Goal: Task Accomplishment & Management: Manage account settings

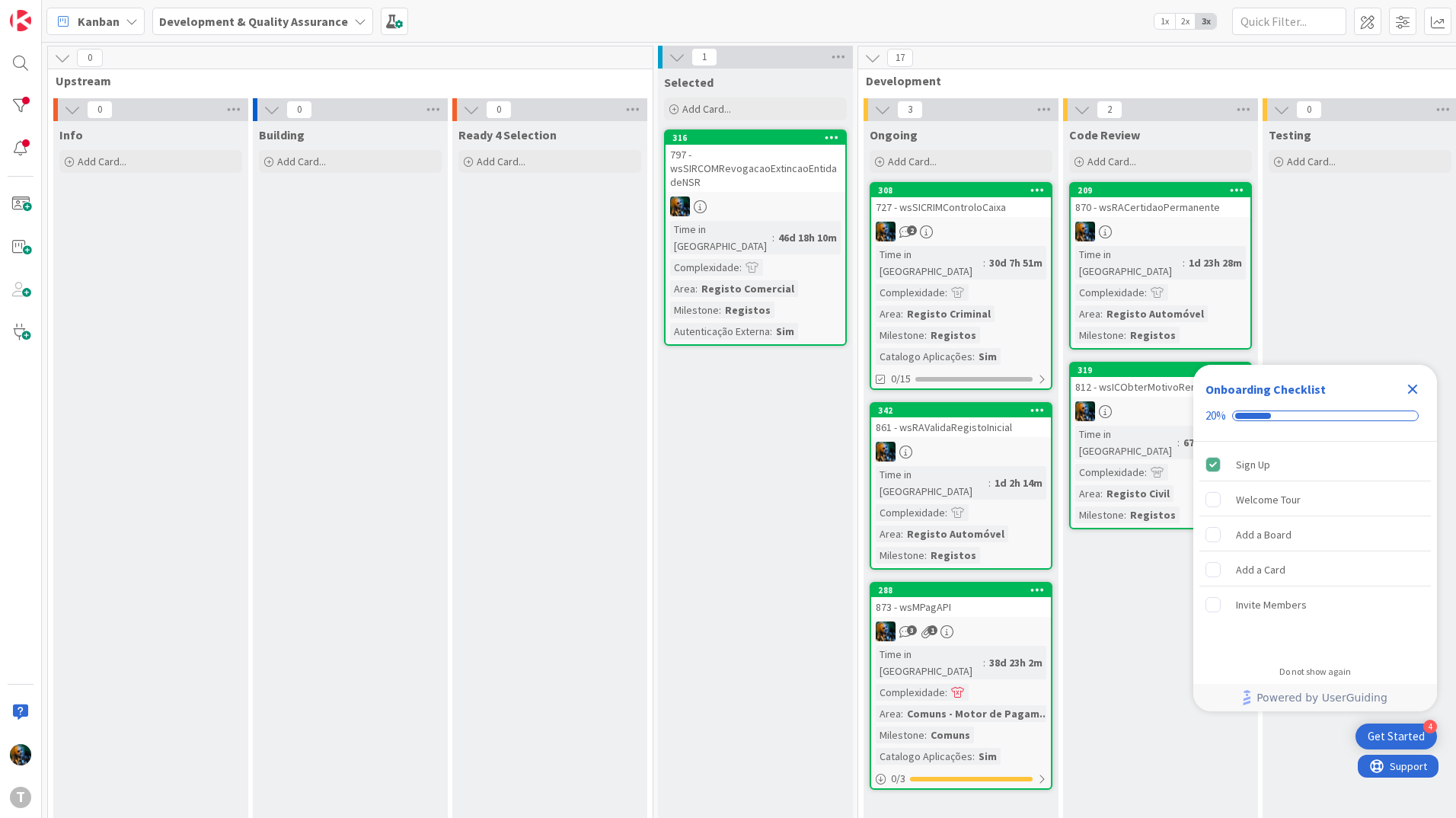
click at [1412, 396] on icon "Close Checklist" at bounding box center [1412, 389] width 18 height 18
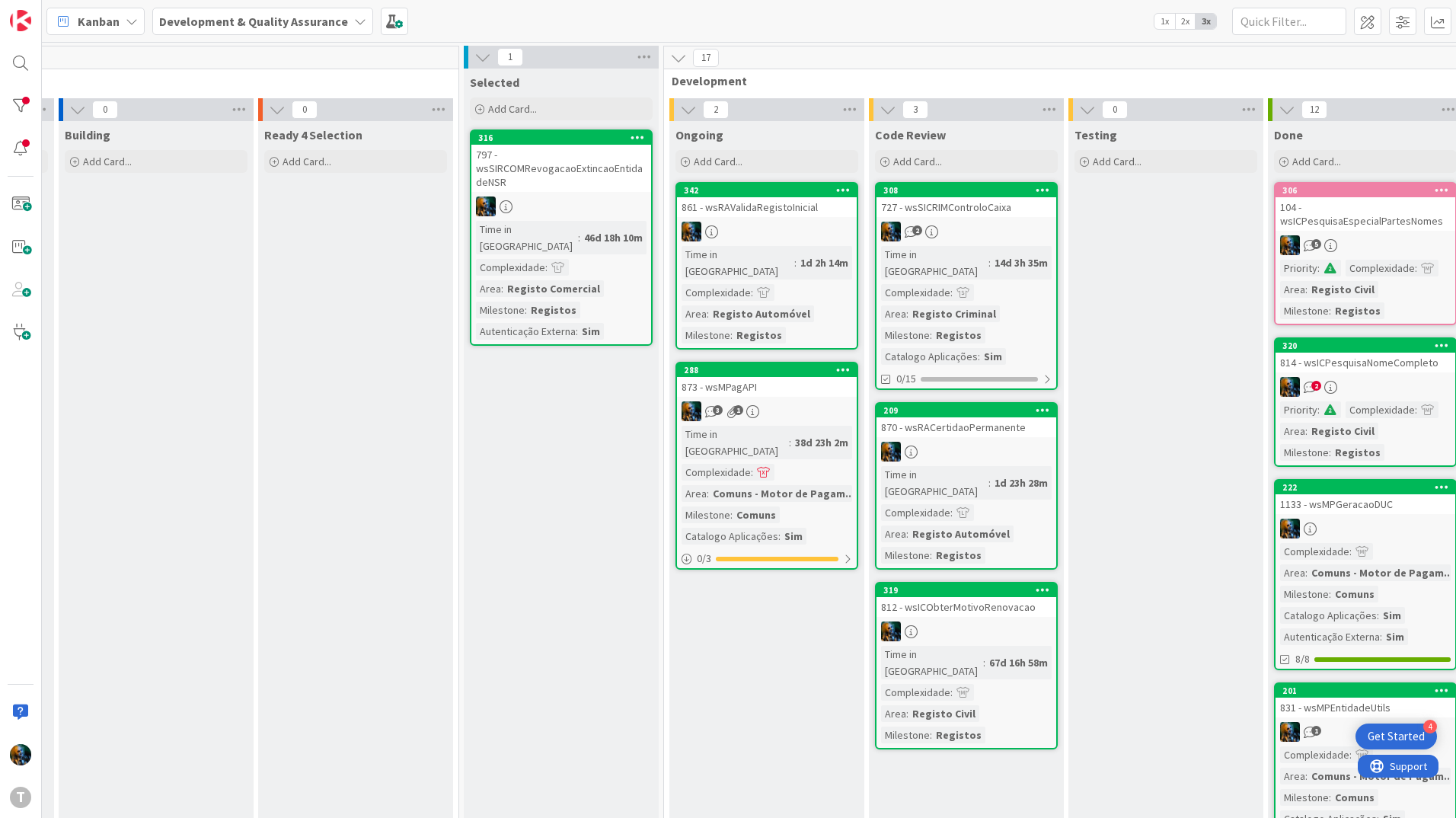
scroll to position [0, 203]
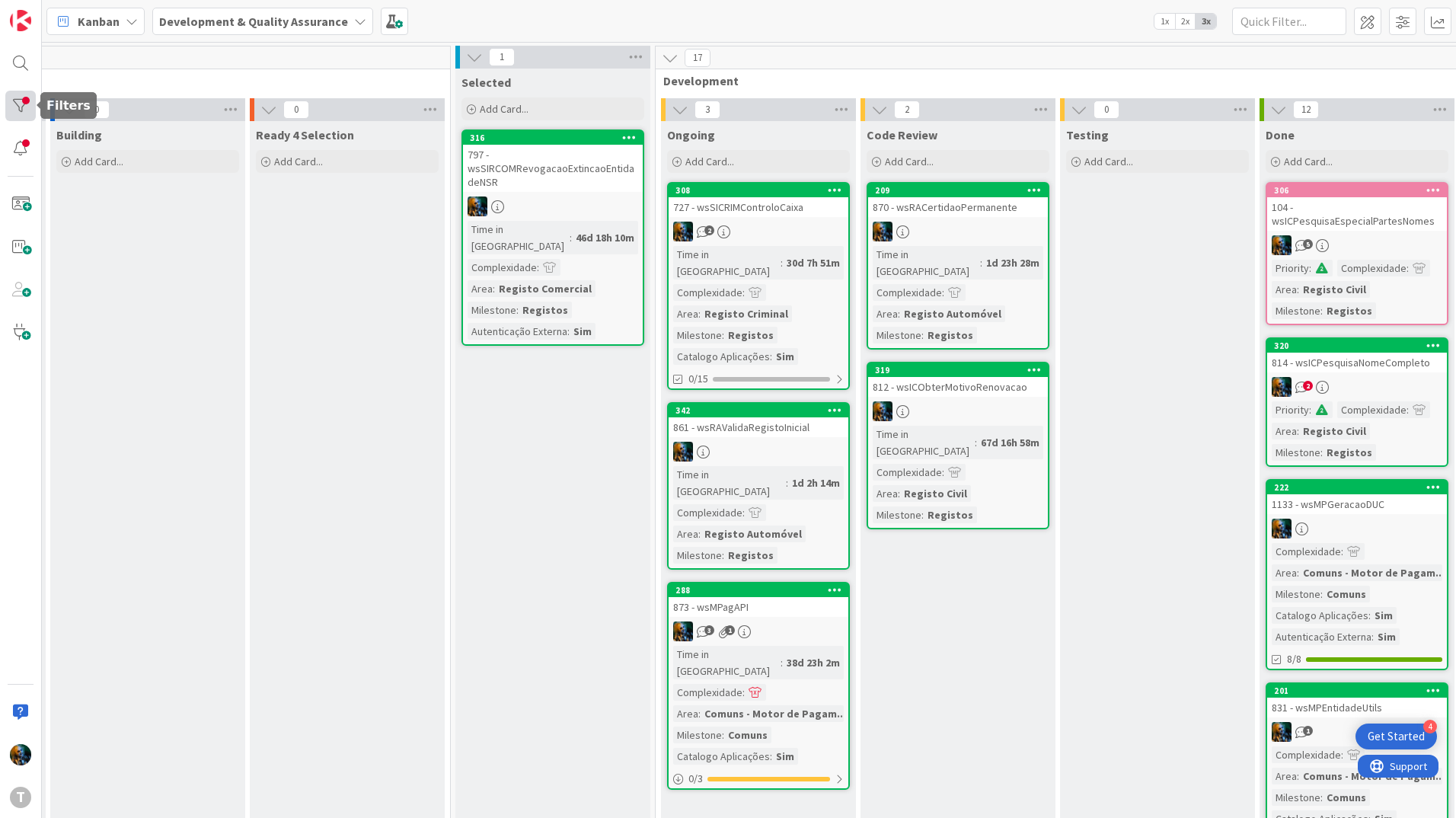
click at [24, 107] on div at bounding box center [20, 106] width 31 height 31
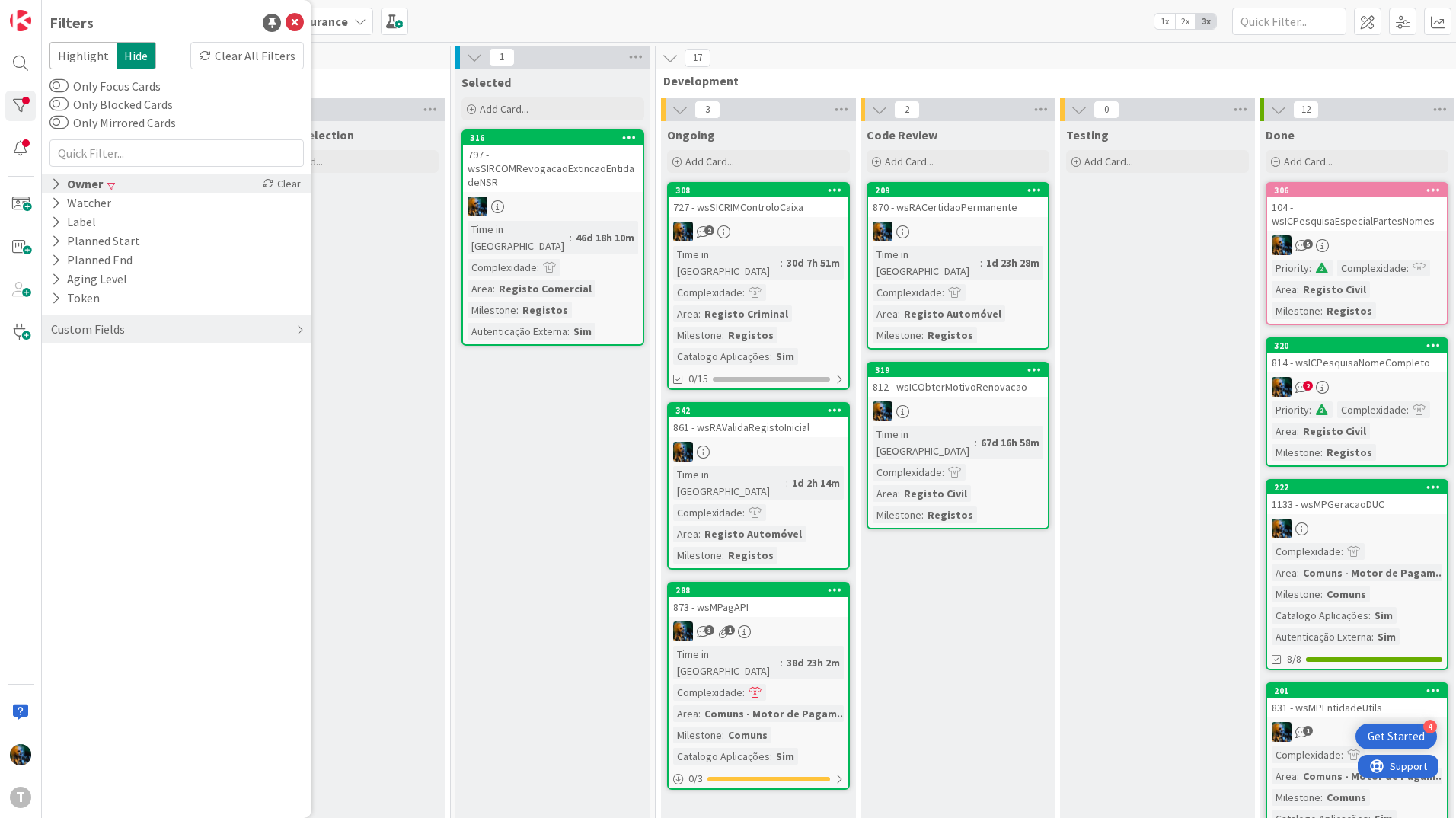
click at [61, 180] on div "Owner" at bounding box center [77, 184] width 55 height 19
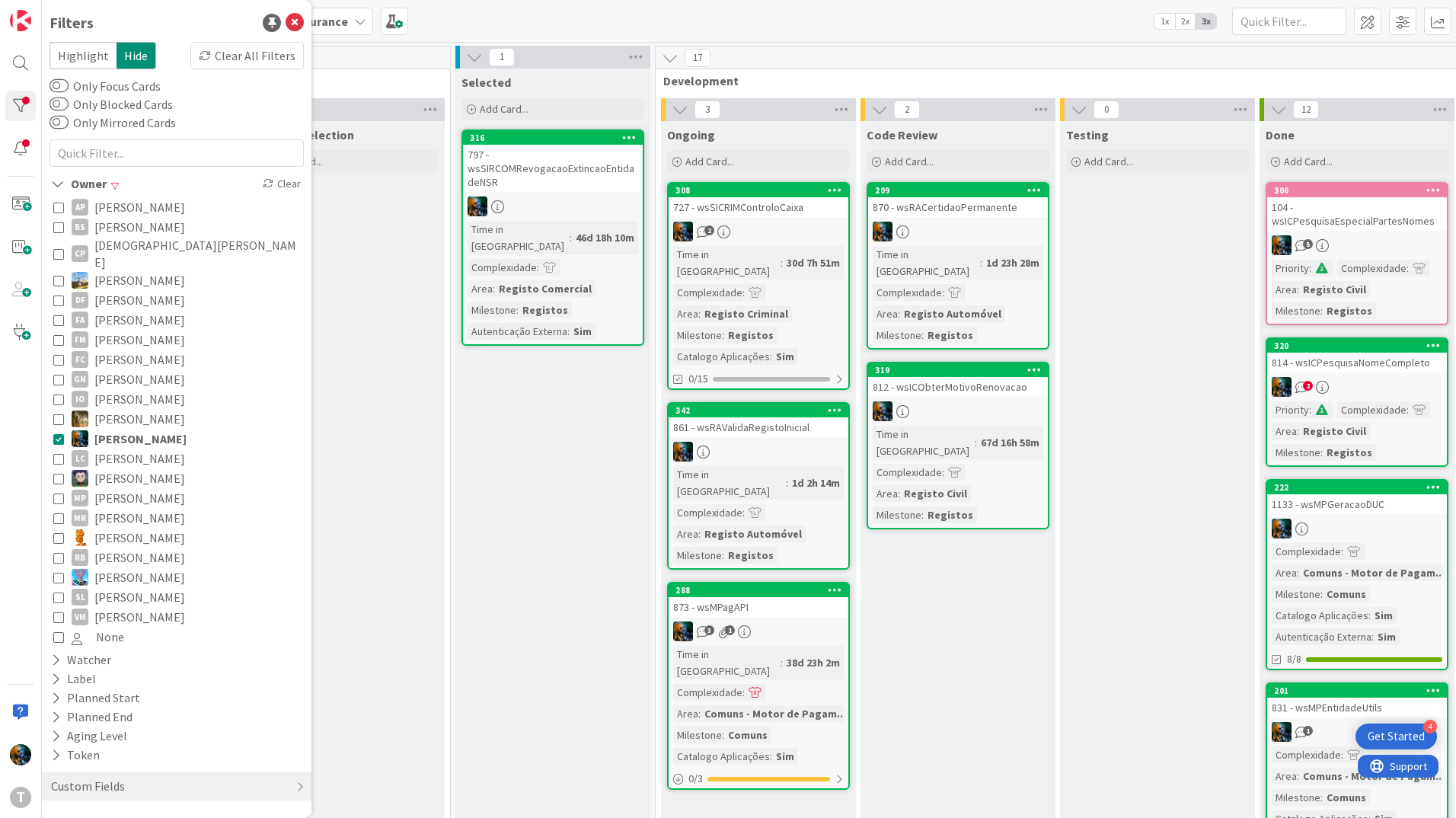
click at [55, 493] on icon at bounding box center [59, 498] width 11 height 11
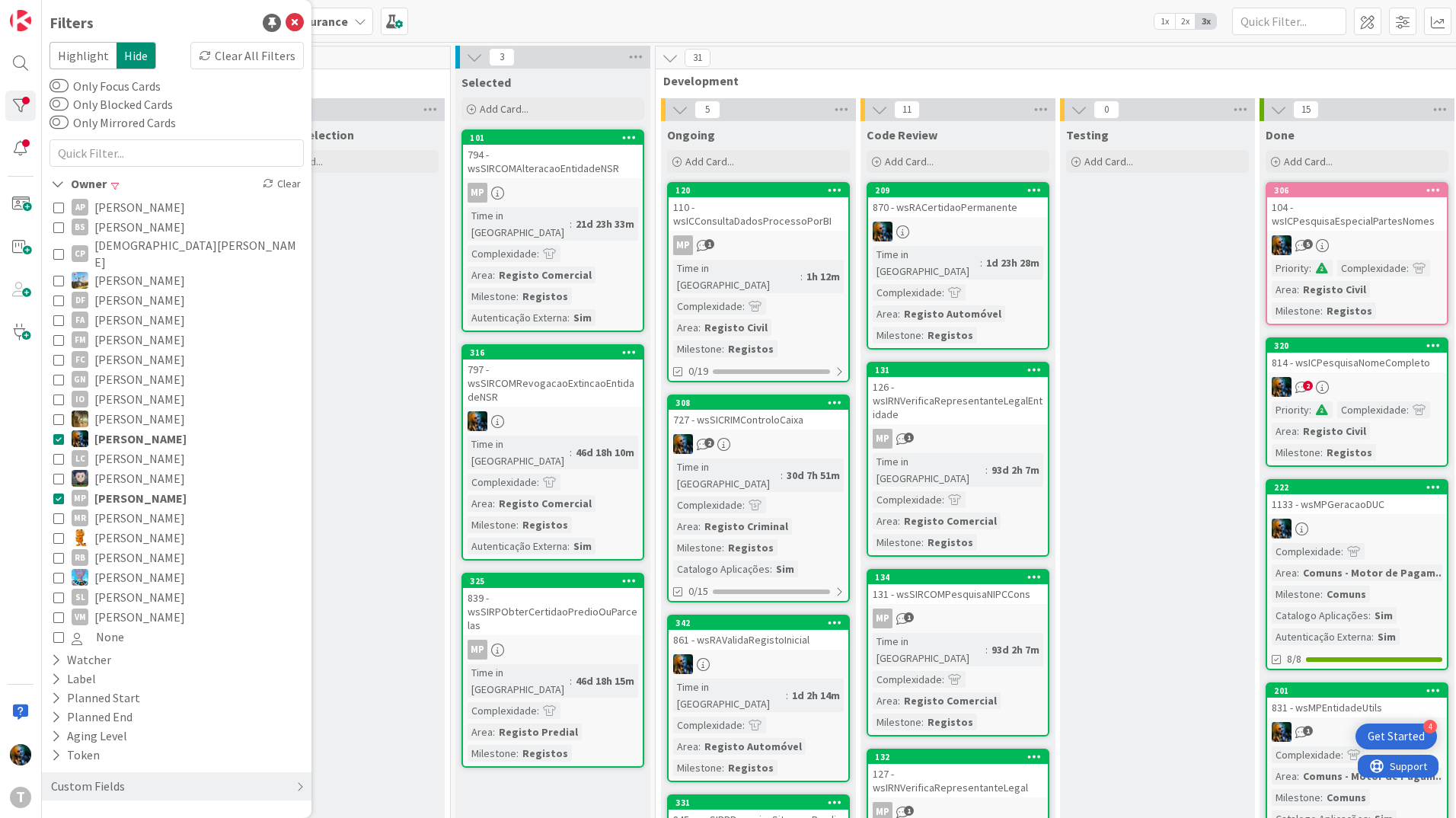
click at [54, 433] on icon at bounding box center [59, 439] width 11 height 11
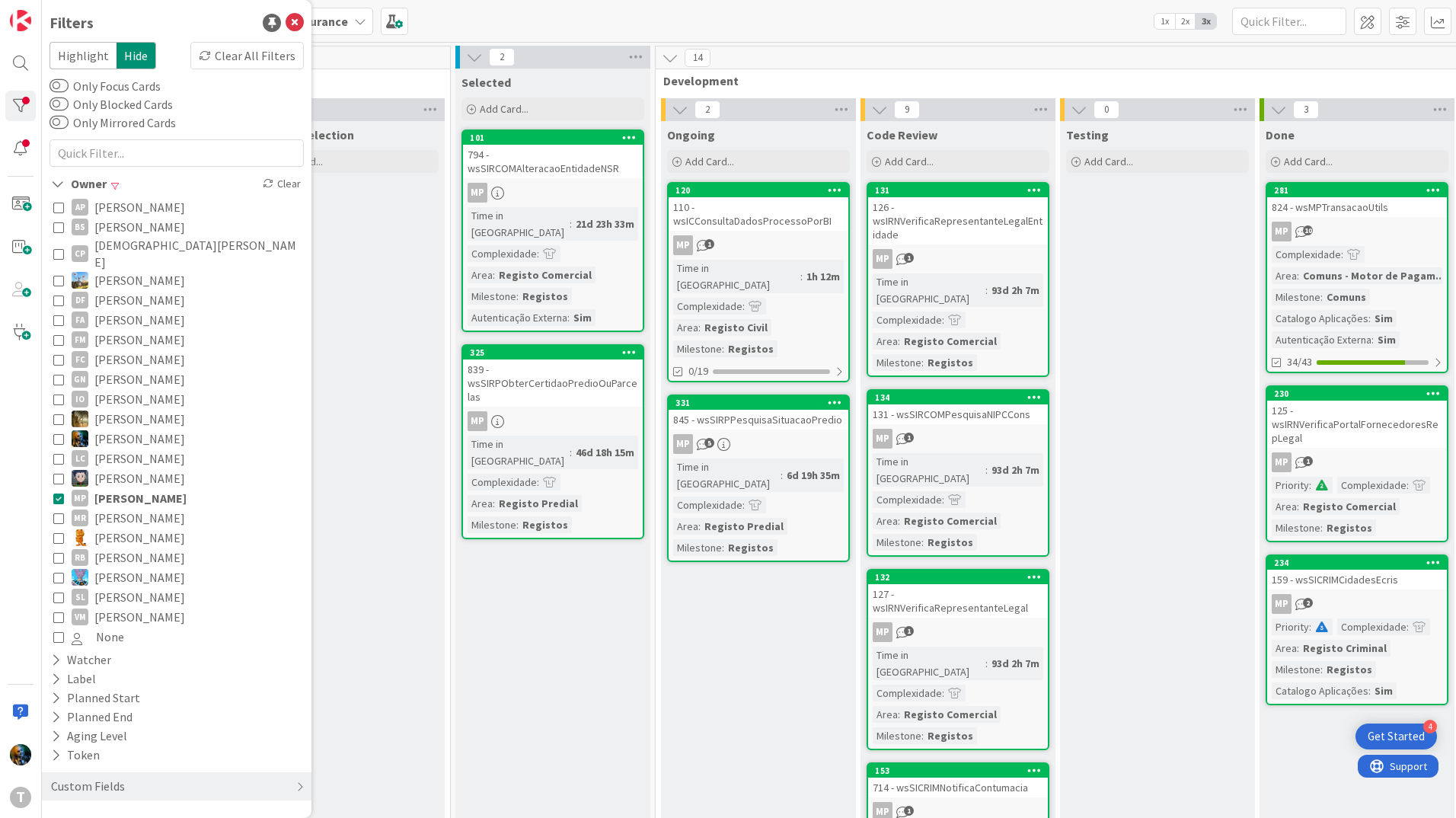
click at [54, 433] on icon at bounding box center [59, 439] width 11 height 11
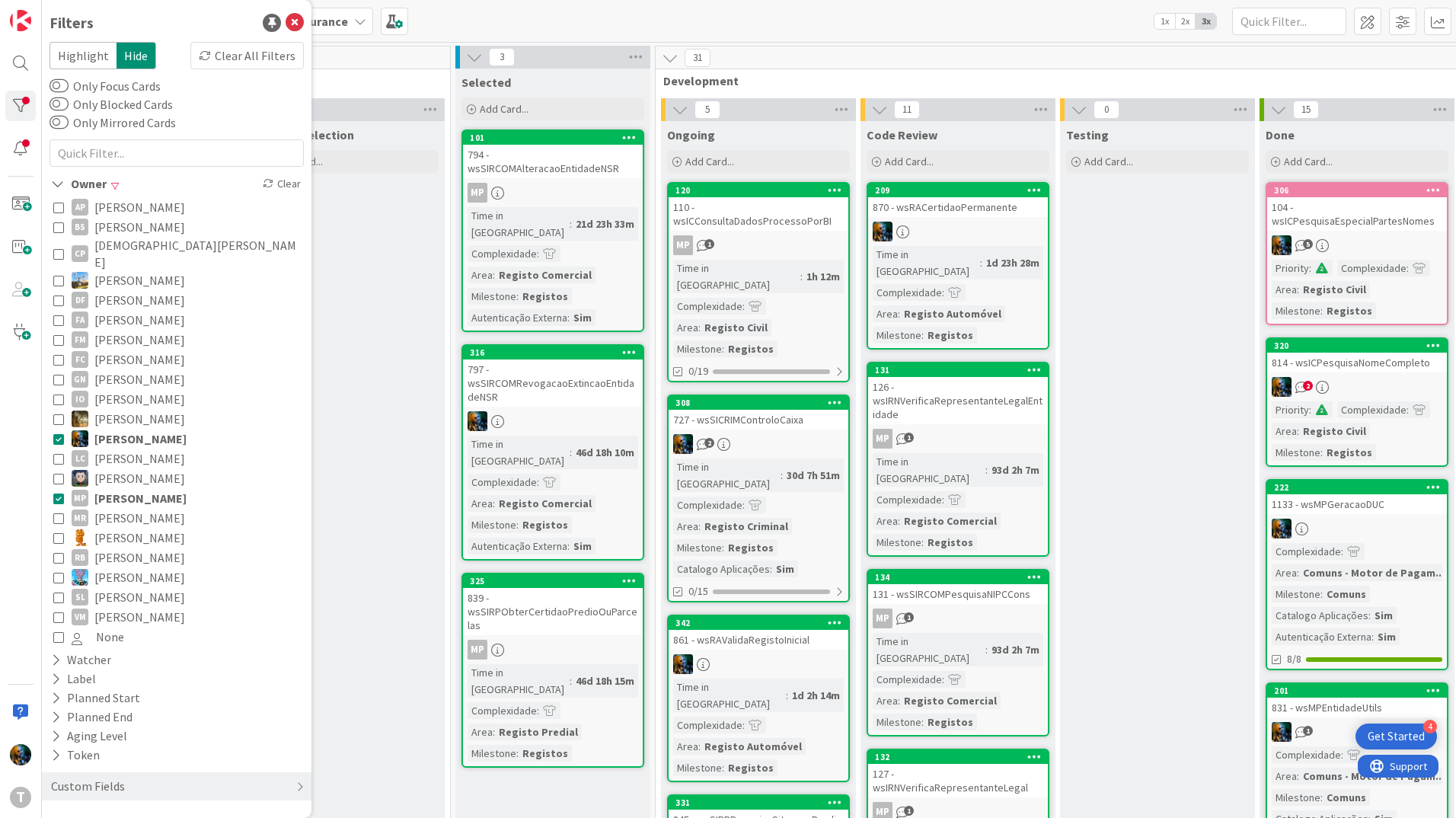
click at [55, 491] on button "MP [PERSON_NAME]" at bounding box center [176, 498] width 247 height 20
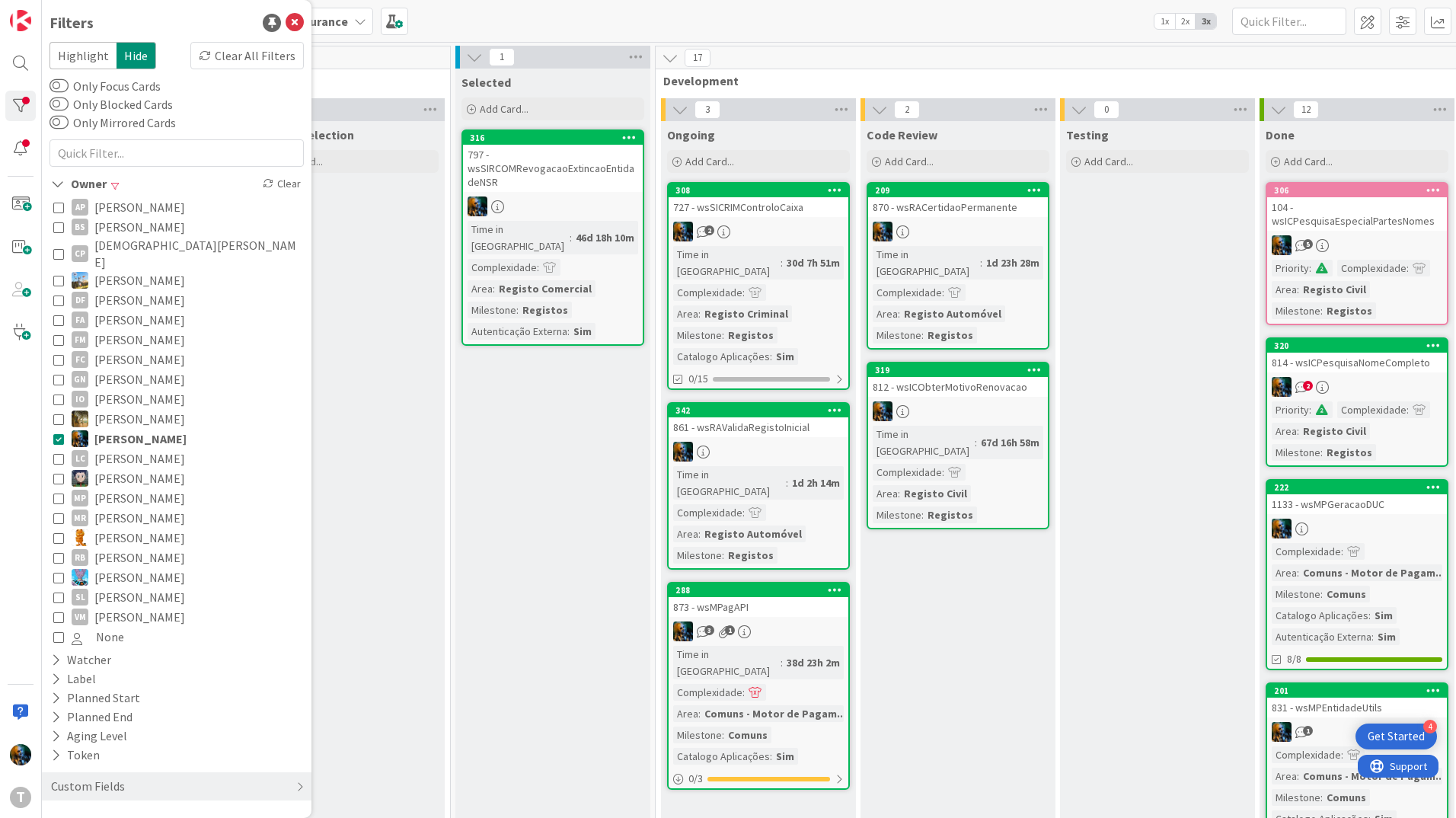
click at [59, 335] on icon at bounding box center [59, 340] width 11 height 11
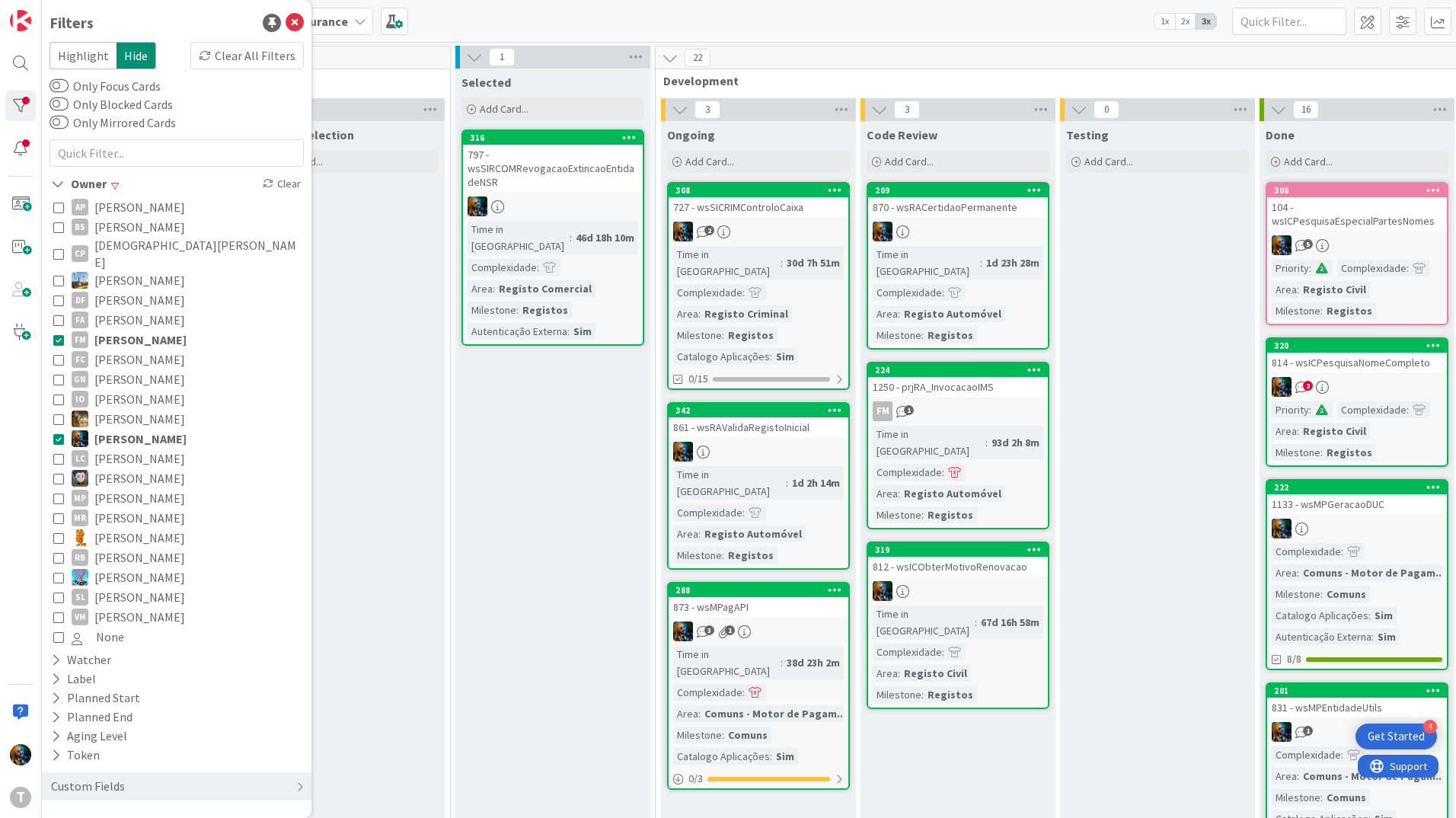
click at [59, 335] on icon at bounding box center [59, 340] width 11 height 11
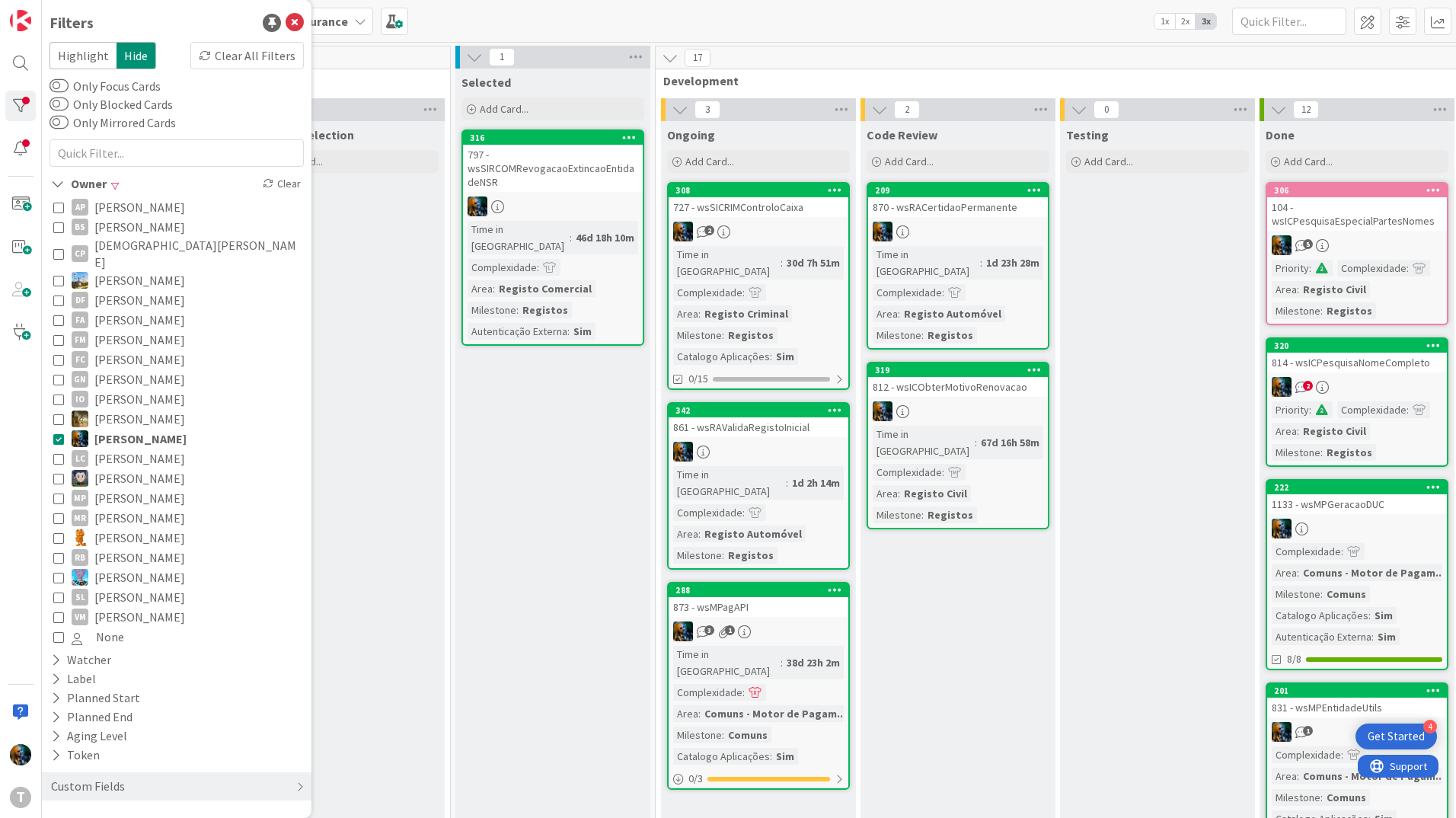
click at [59, 335] on icon at bounding box center [59, 340] width 11 height 11
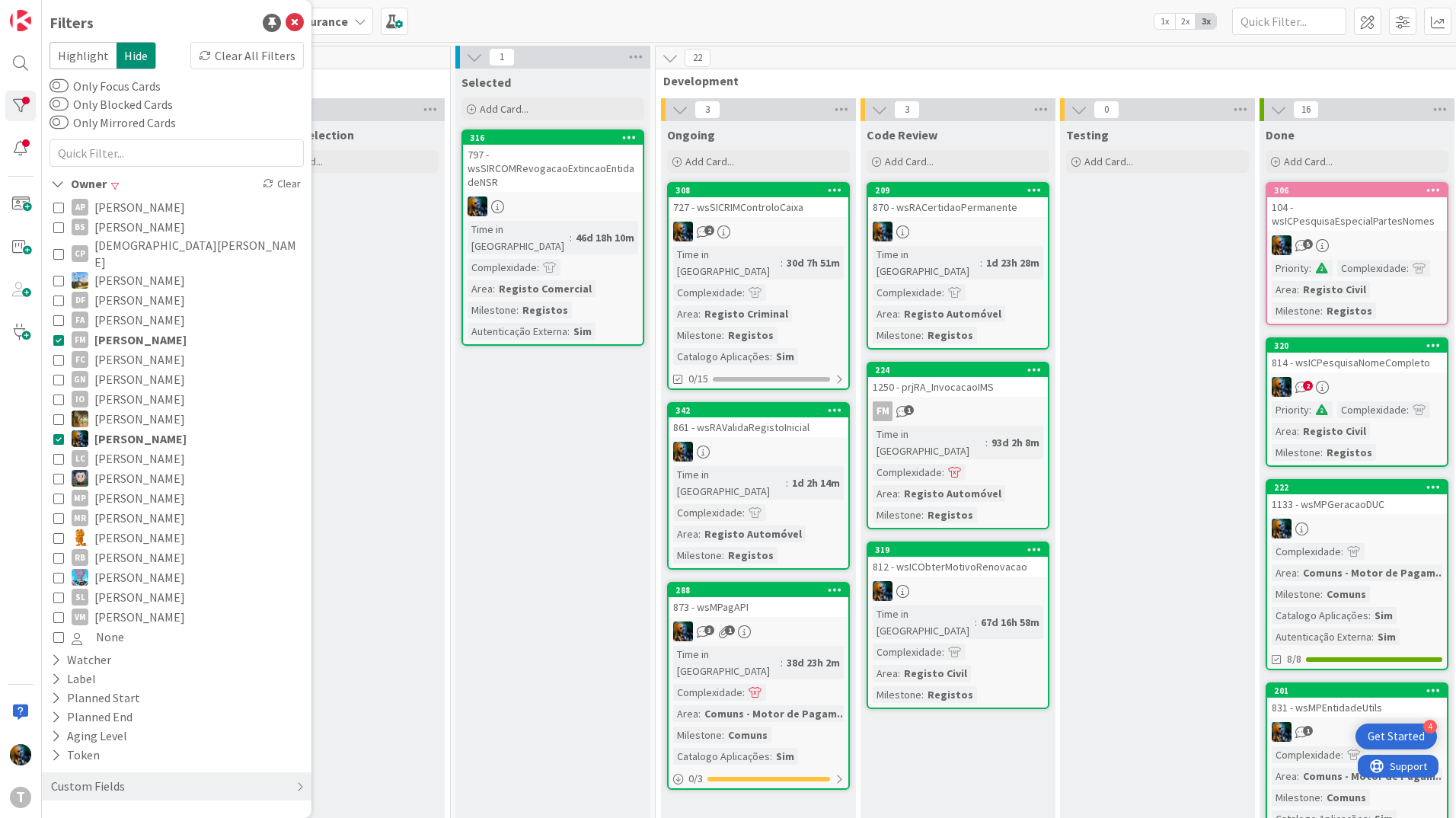
click at [59, 335] on icon at bounding box center [59, 340] width 11 height 11
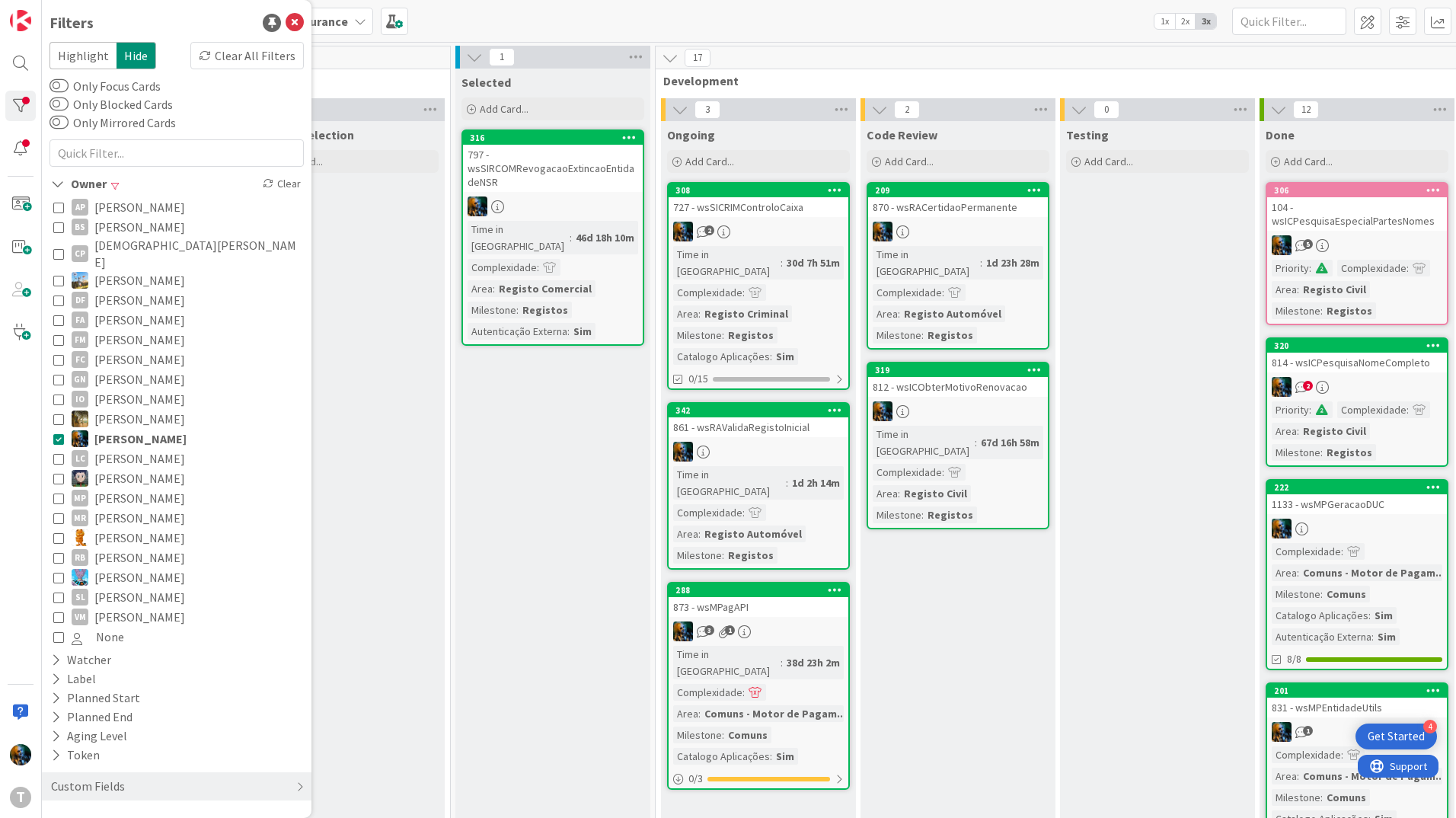
click at [56, 374] on icon at bounding box center [59, 379] width 11 height 11
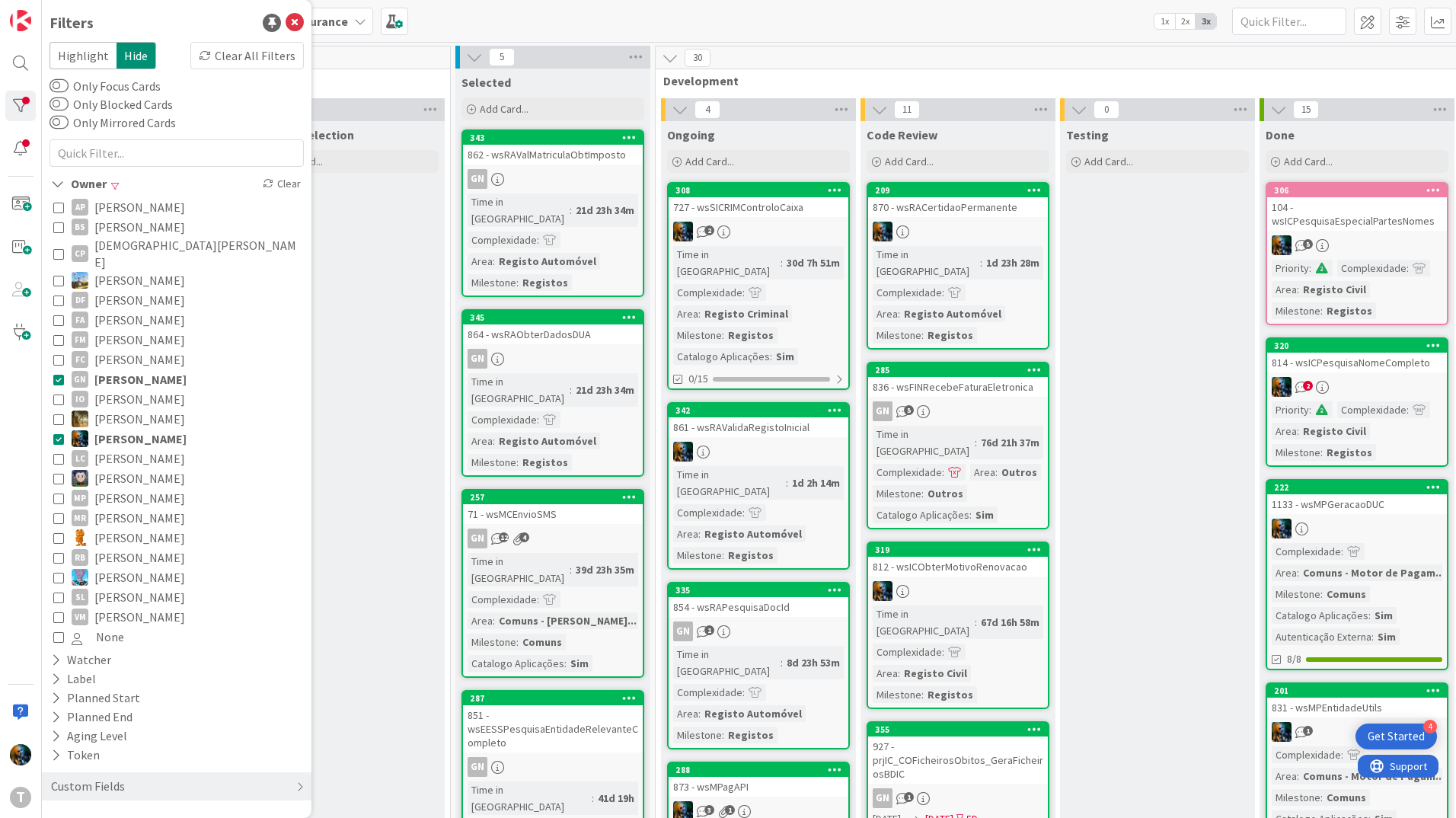
click at [56, 374] on icon at bounding box center [59, 379] width 11 height 11
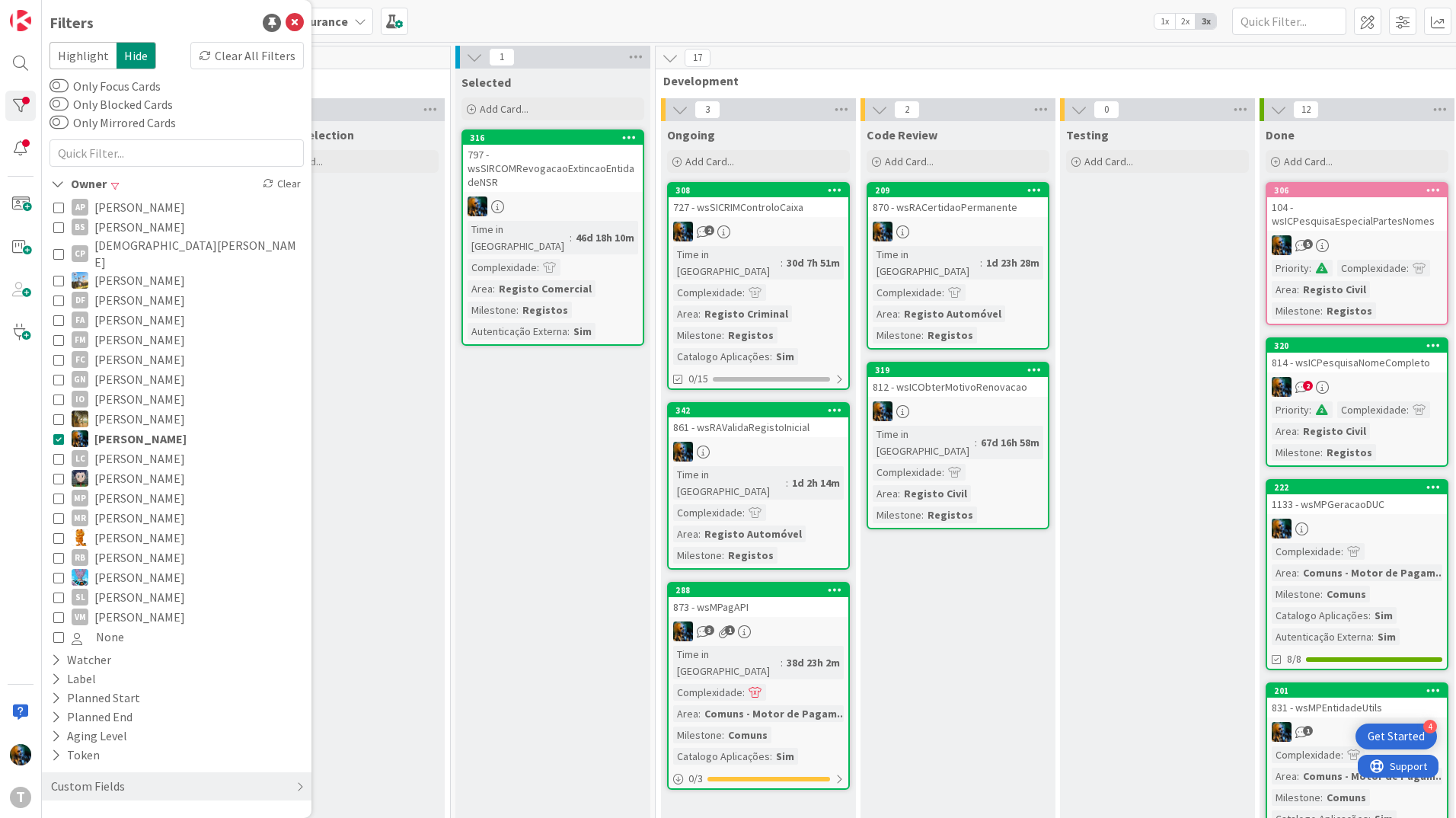
click at [56, 433] on icon at bounding box center [59, 439] width 11 height 11
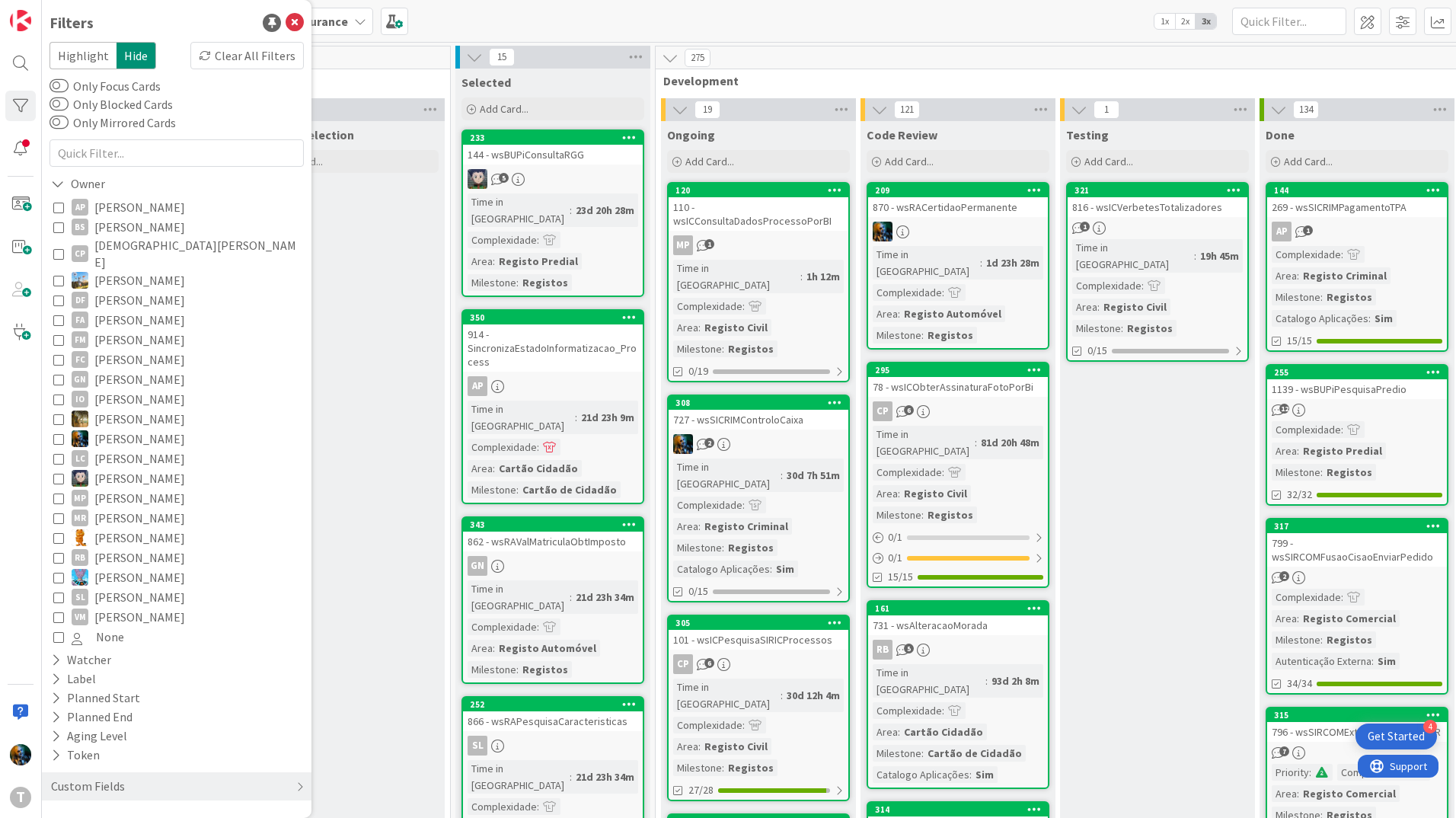
click at [61, 354] on icon at bounding box center [59, 360] width 11 height 11
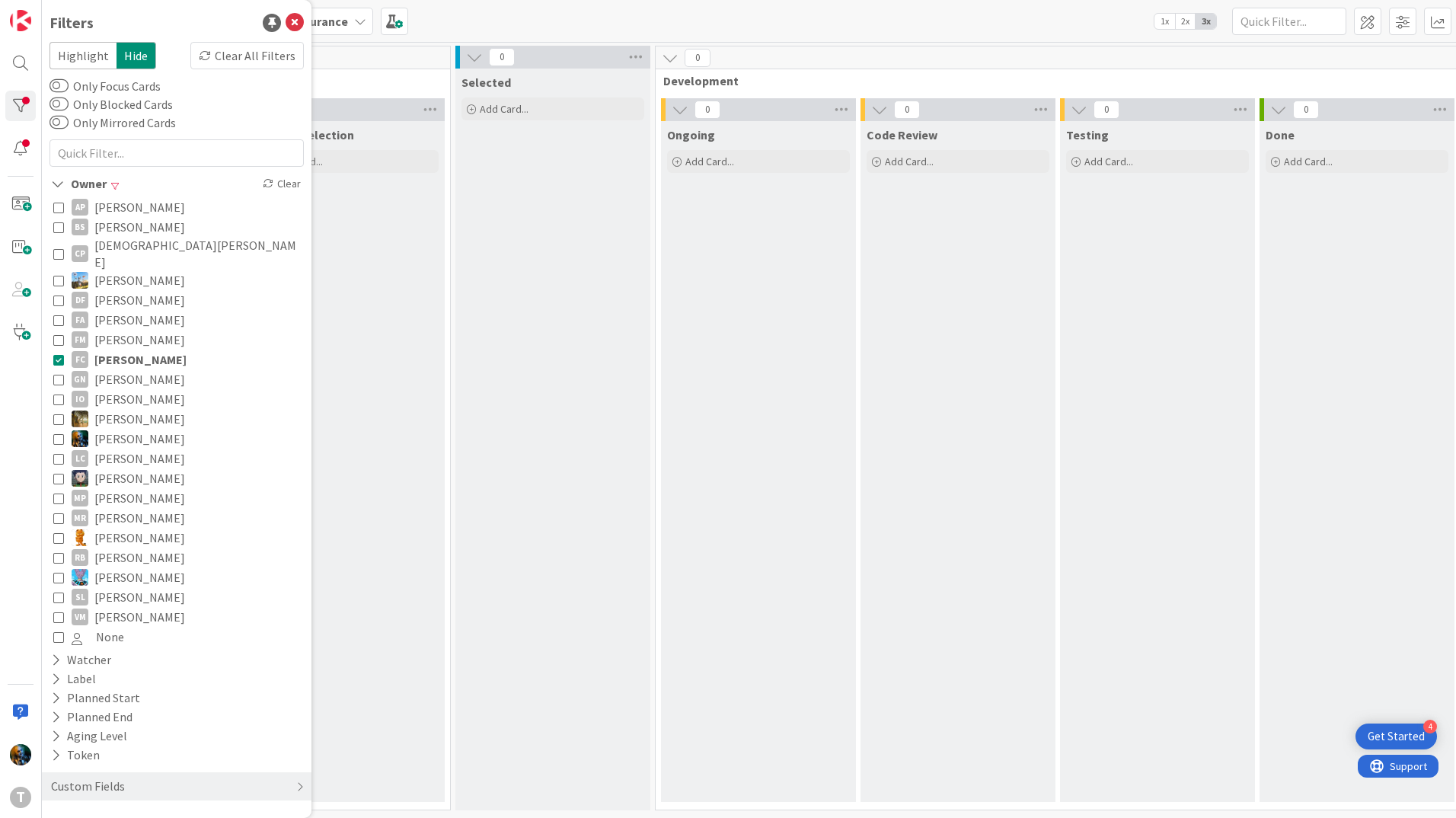
click at [60, 354] on icon at bounding box center [59, 360] width 11 height 11
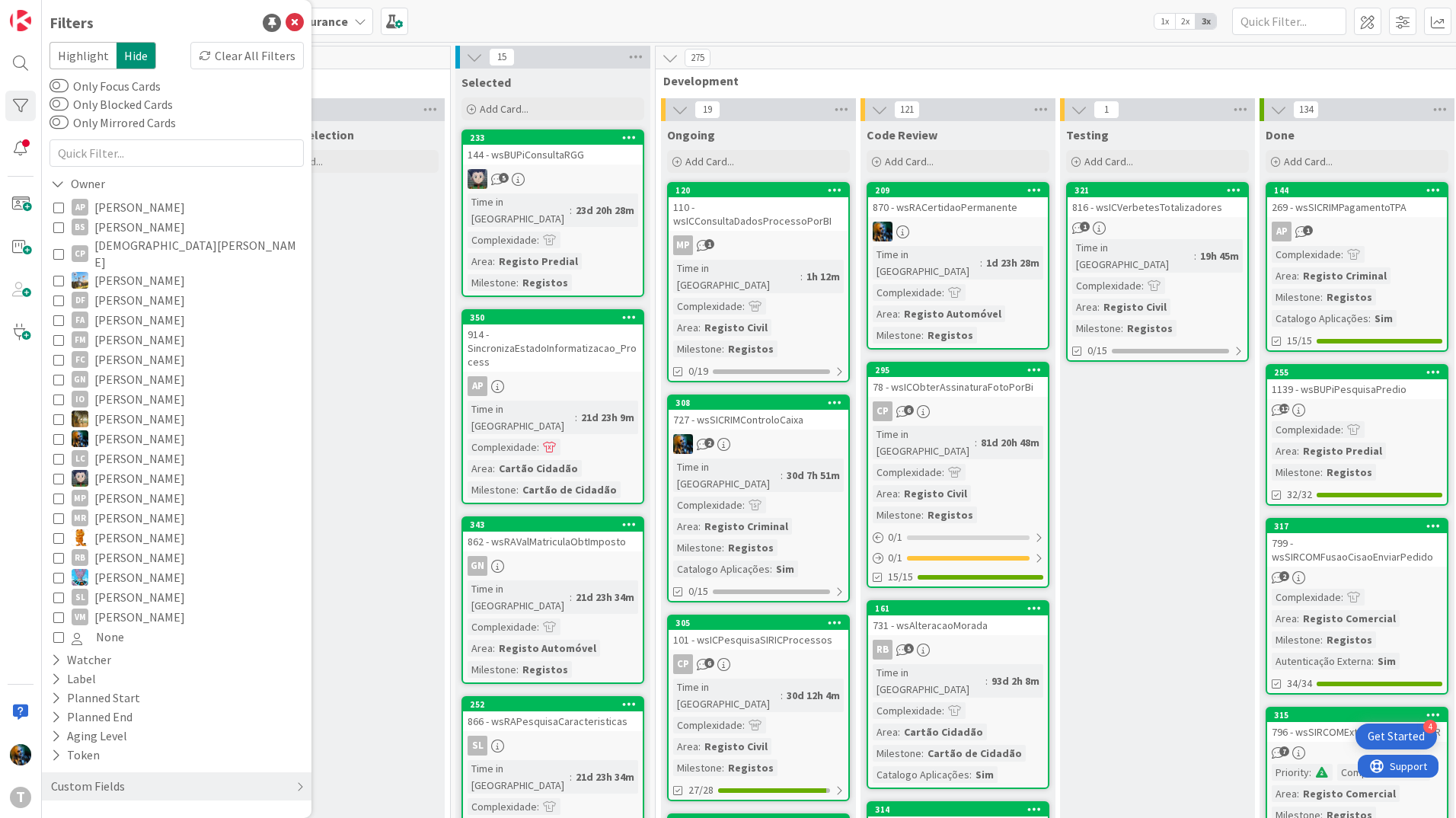
click at [58, 275] on icon at bounding box center [59, 281] width 11 height 11
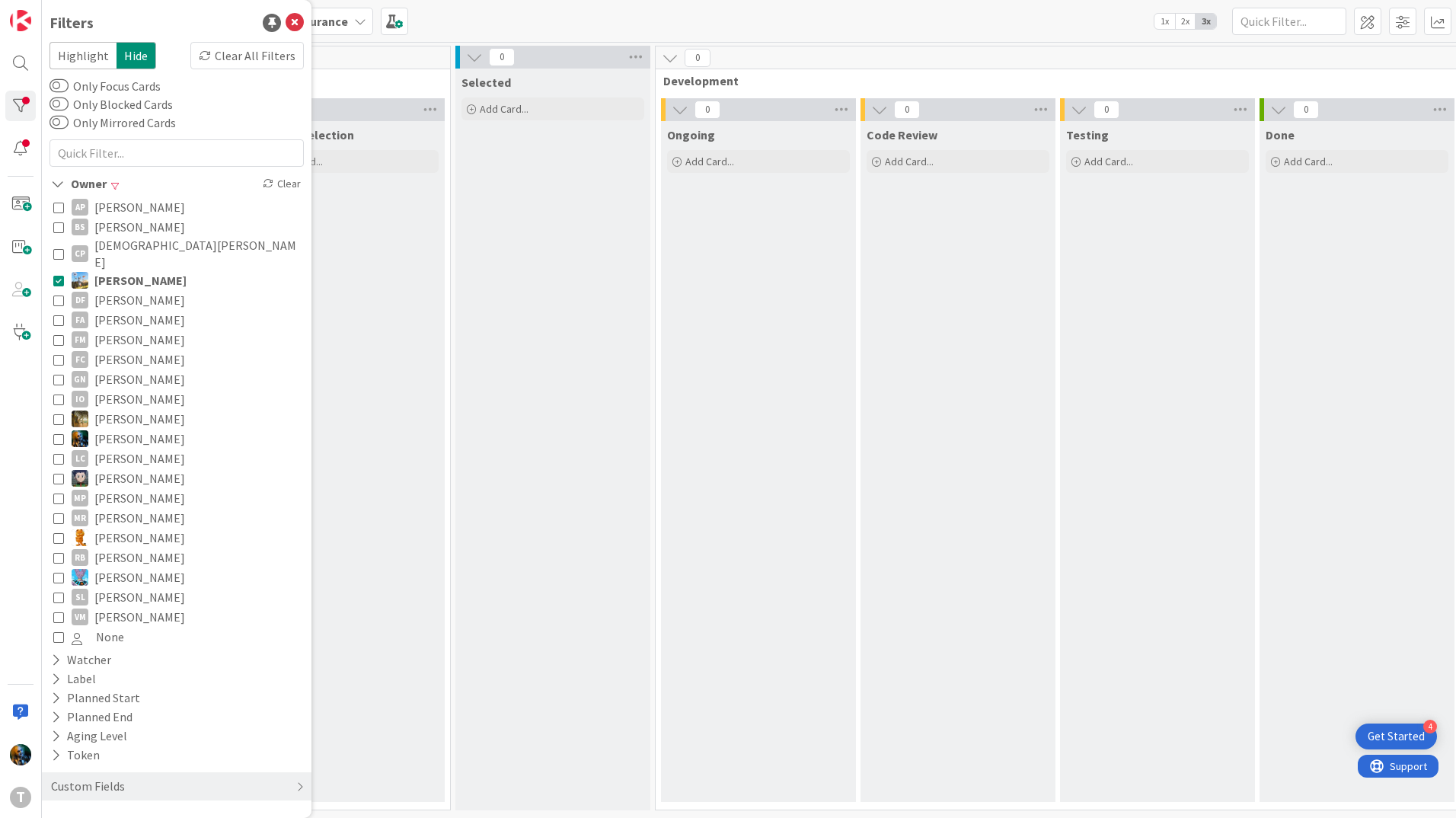
click at [58, 275] on icon at bounding box center [59, 281] width 11 height 11
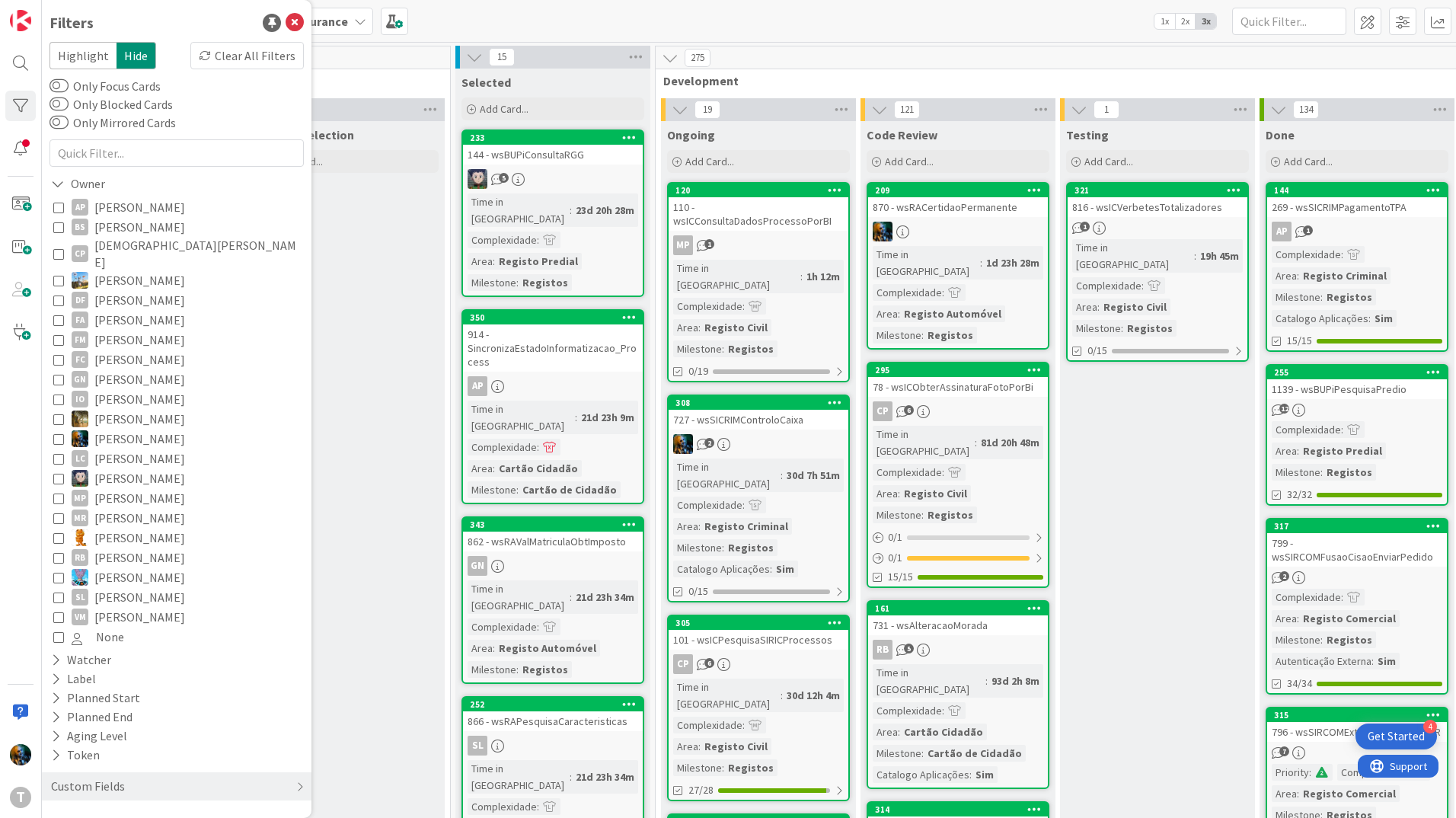
click at [56, 295] on icon at bounding box center [59, 300] width 11 height 11
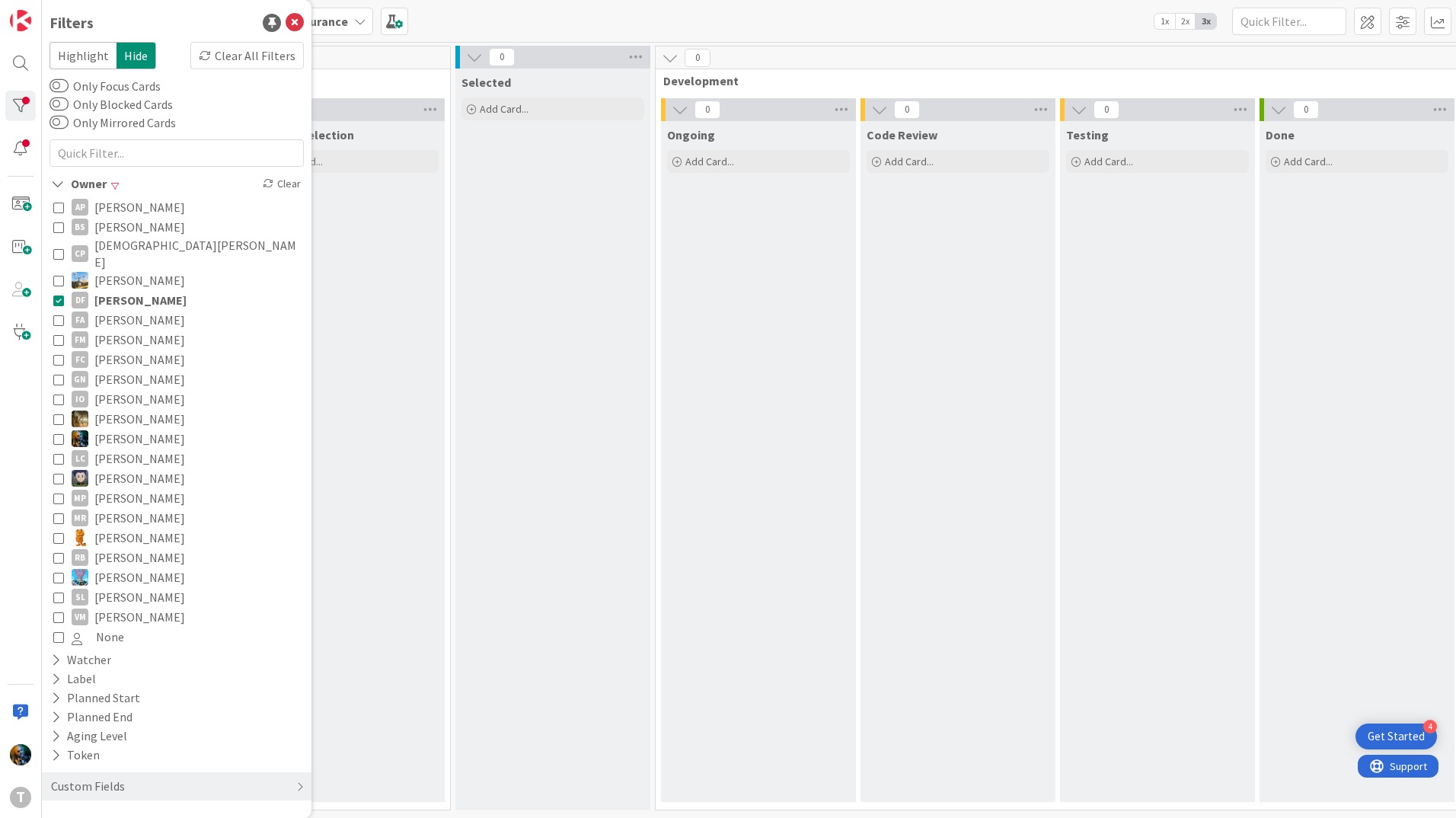
click at [56, 295] on icon at bounding box center [59, 300] width 11 height 11
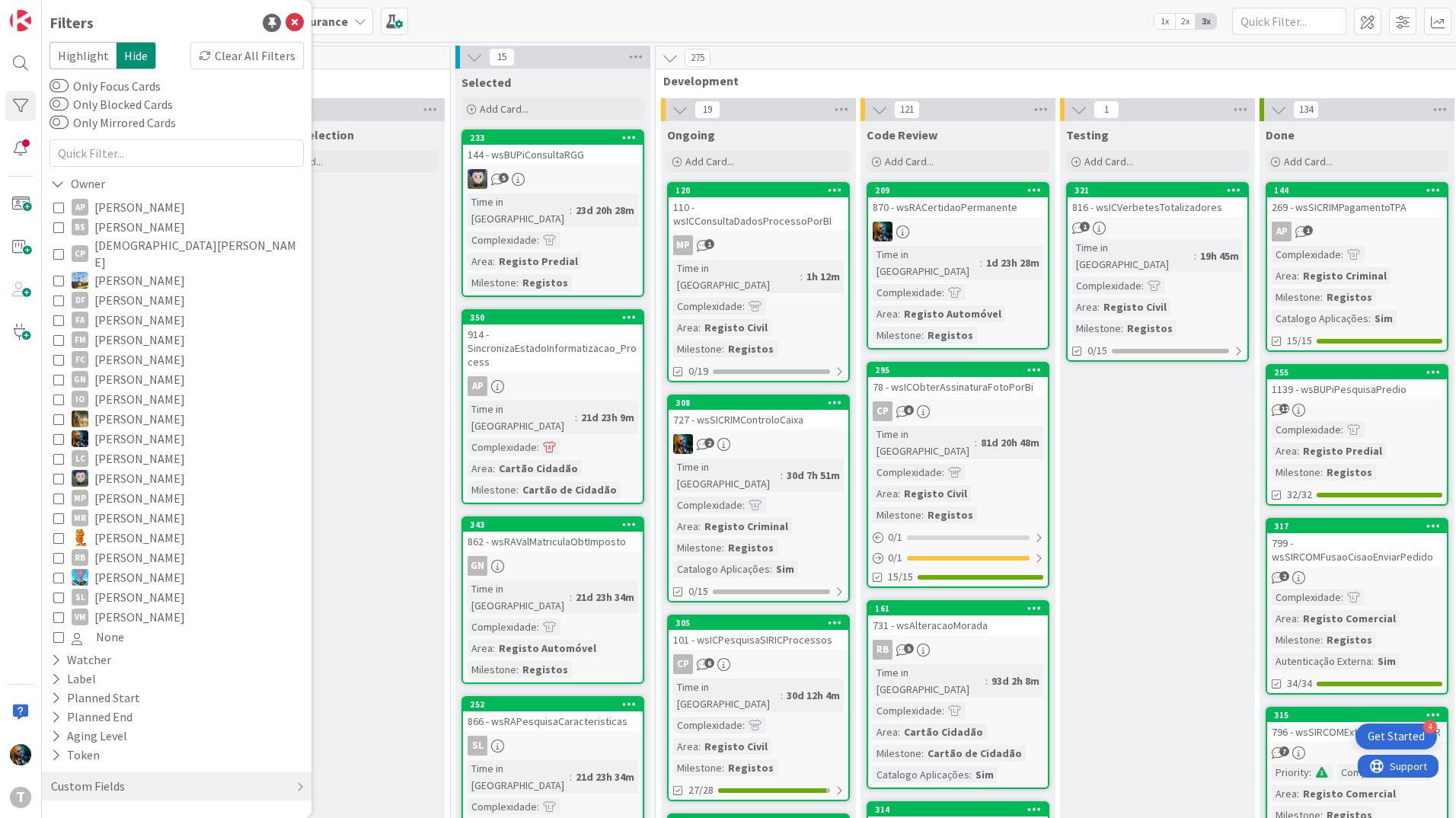
click at [60, 295] on icon at bounding box center [59, 300] width 11 height 11
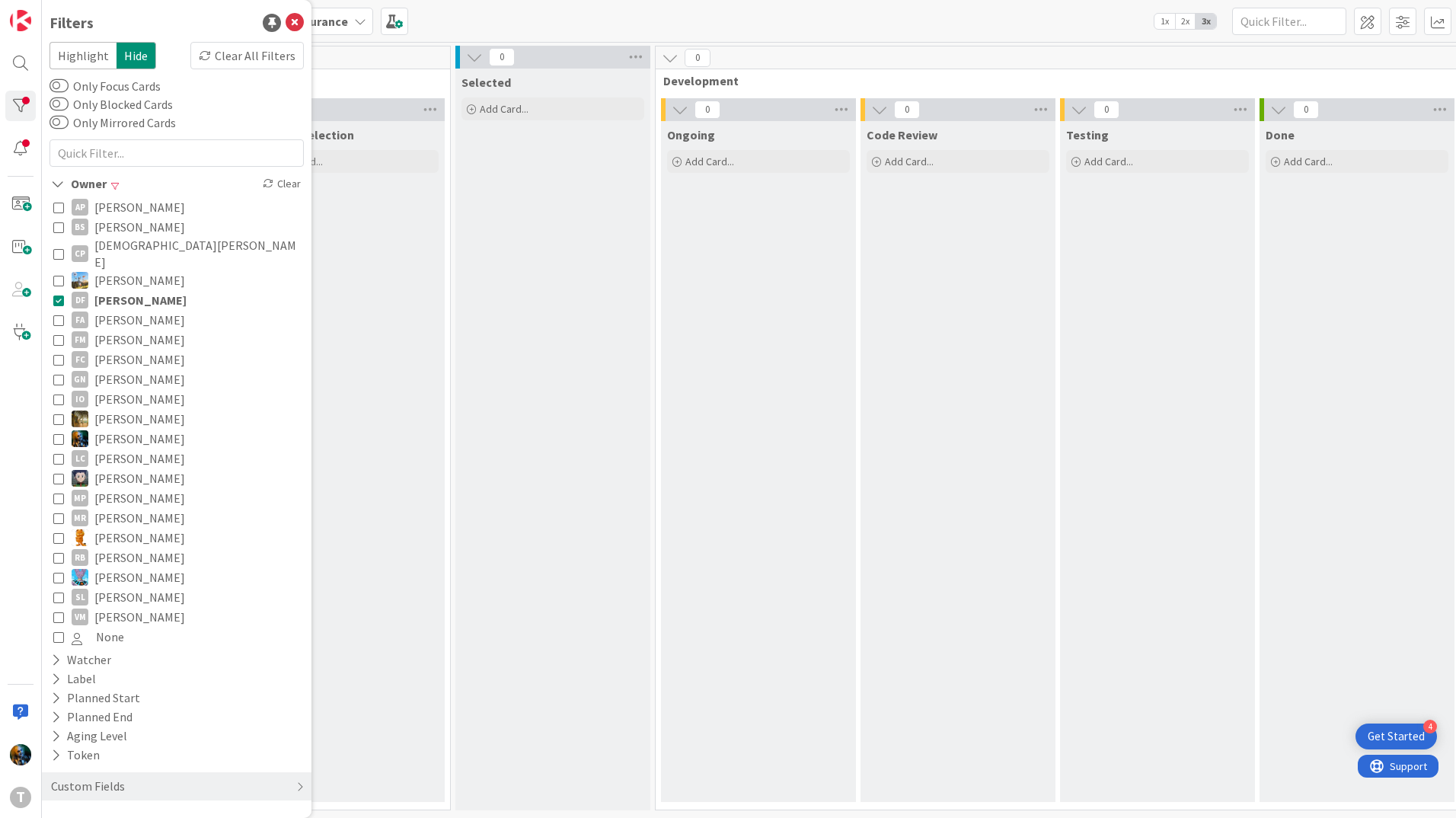
click at [60, 290] on button "DF [PERSON_NAME]" at bounding box center [176, 299] width 247 height 20
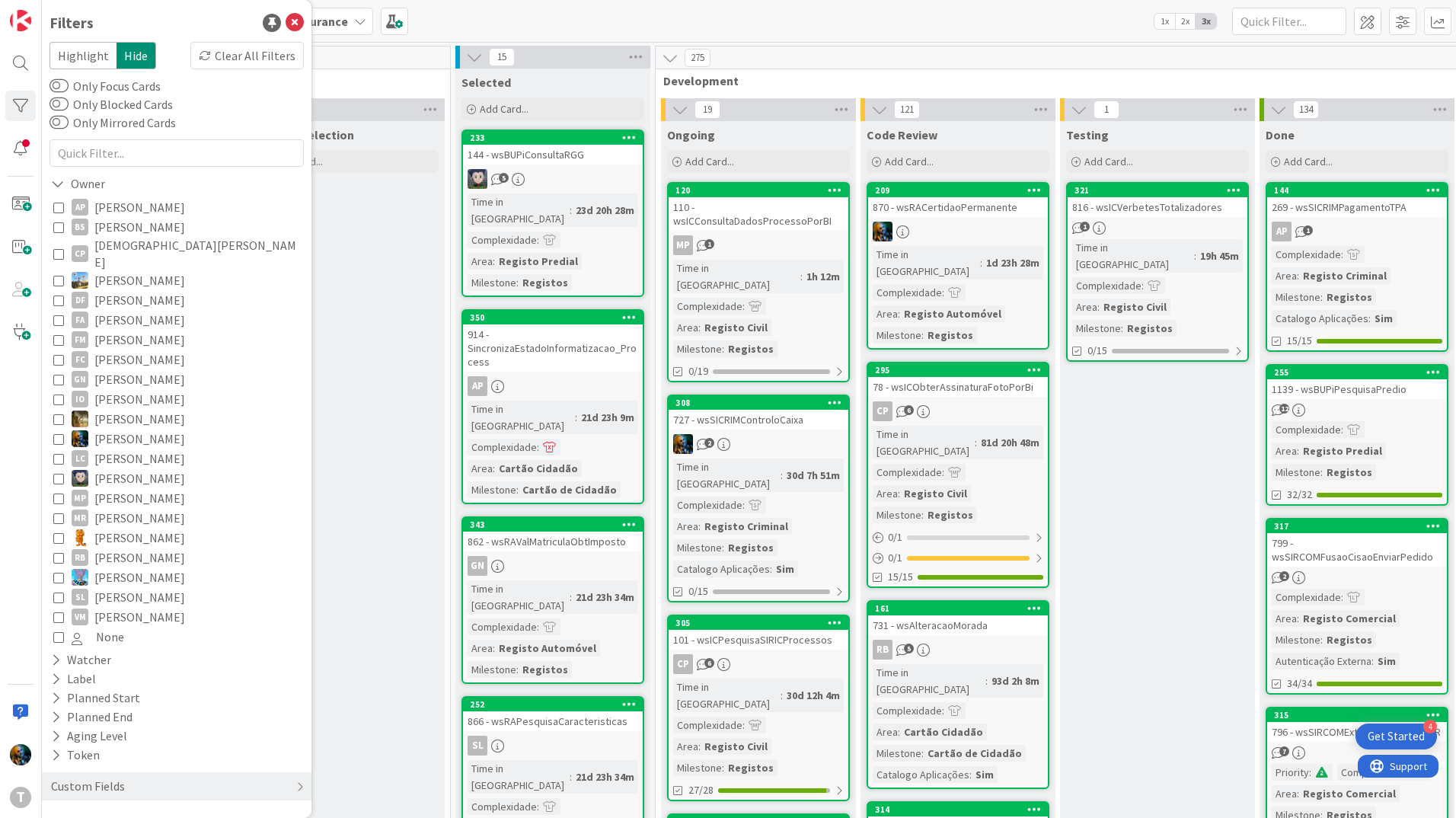
click at [57, 592] on icon at bounding box center [59, 597] width 11 height 11
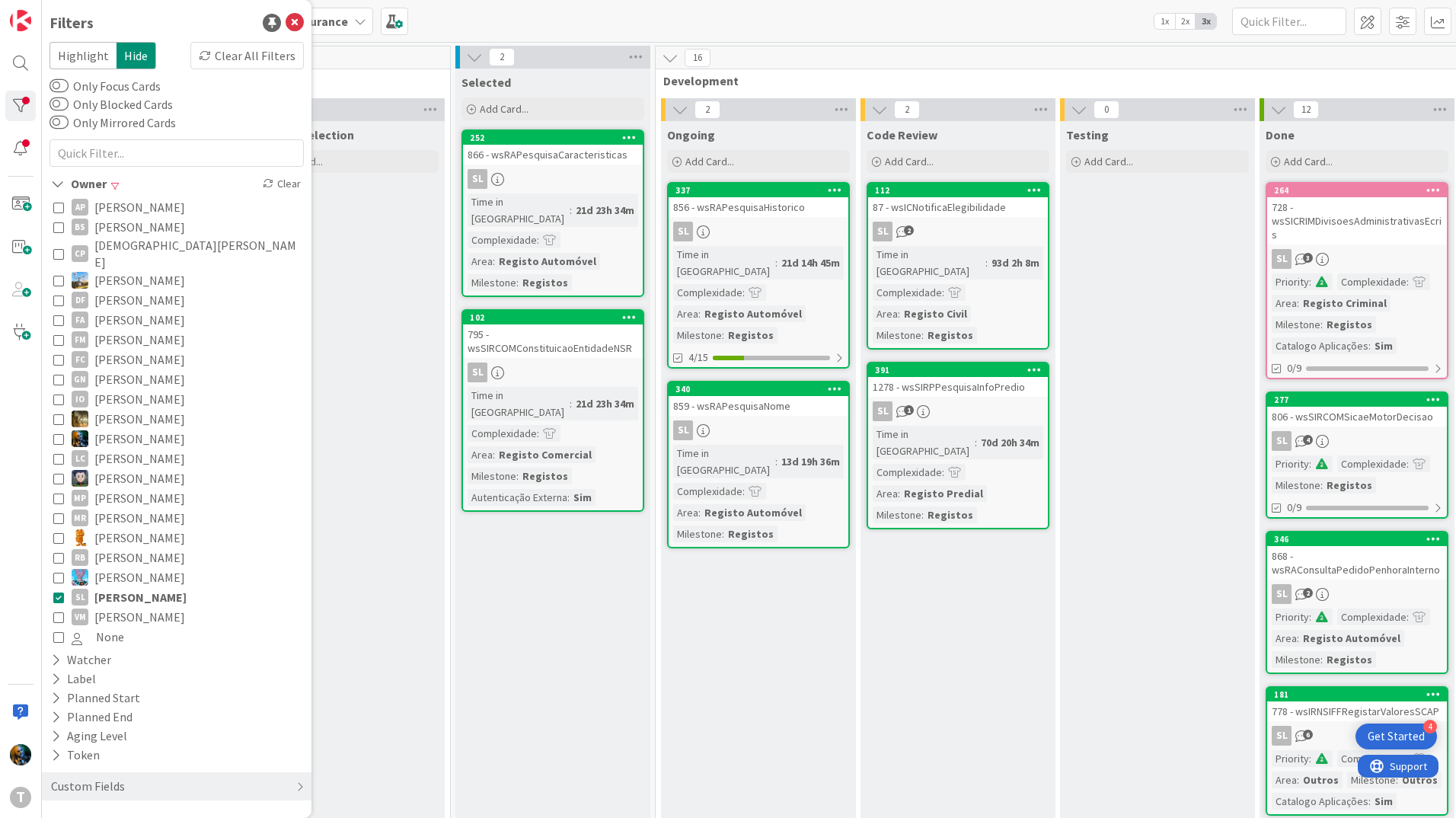
click at [57, 592] on icon at bounding box center [59, 597] width 11 height 11
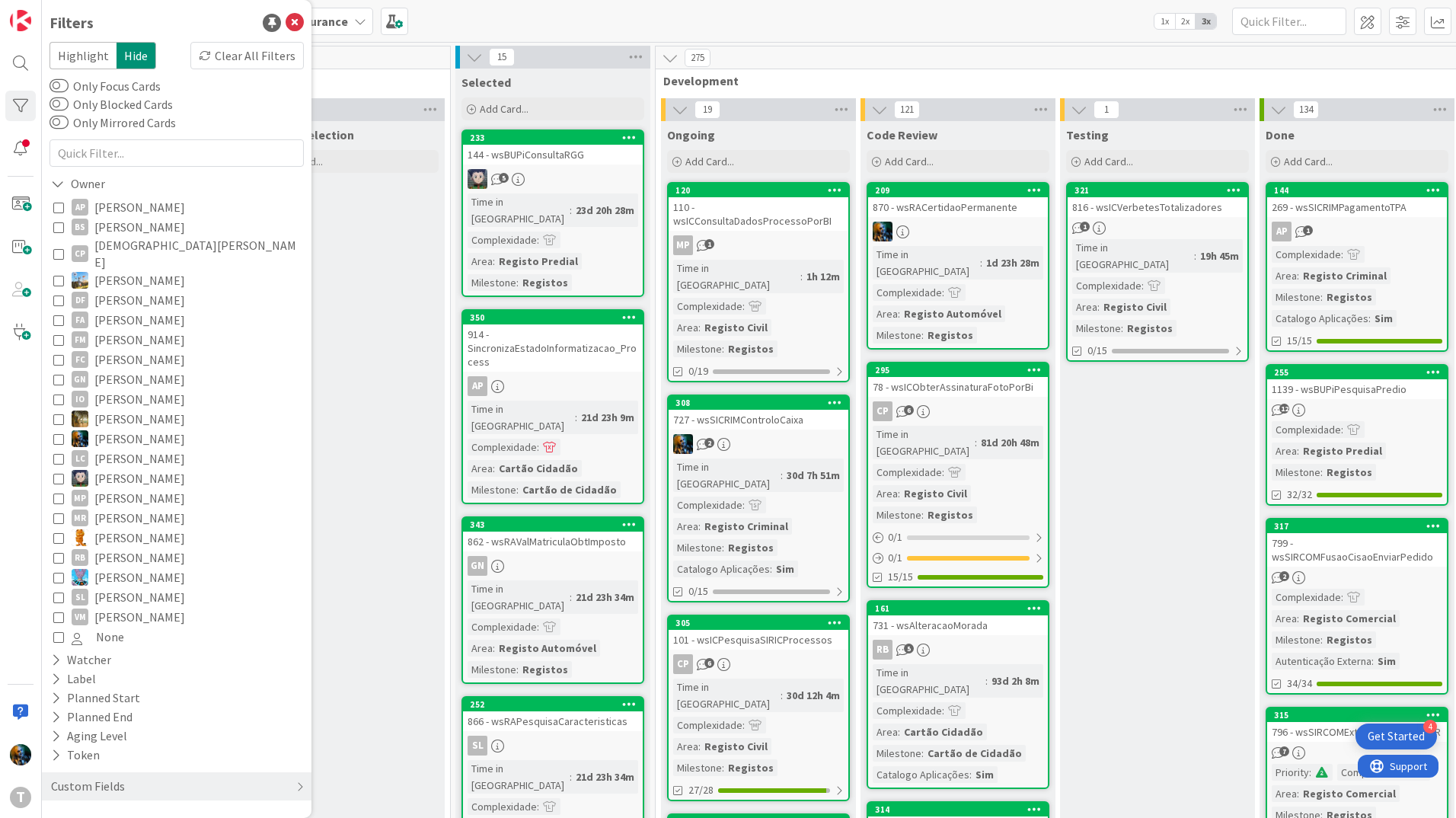
click at [59, 592] on icon at bounding box center [59, 597] width 11 height 11
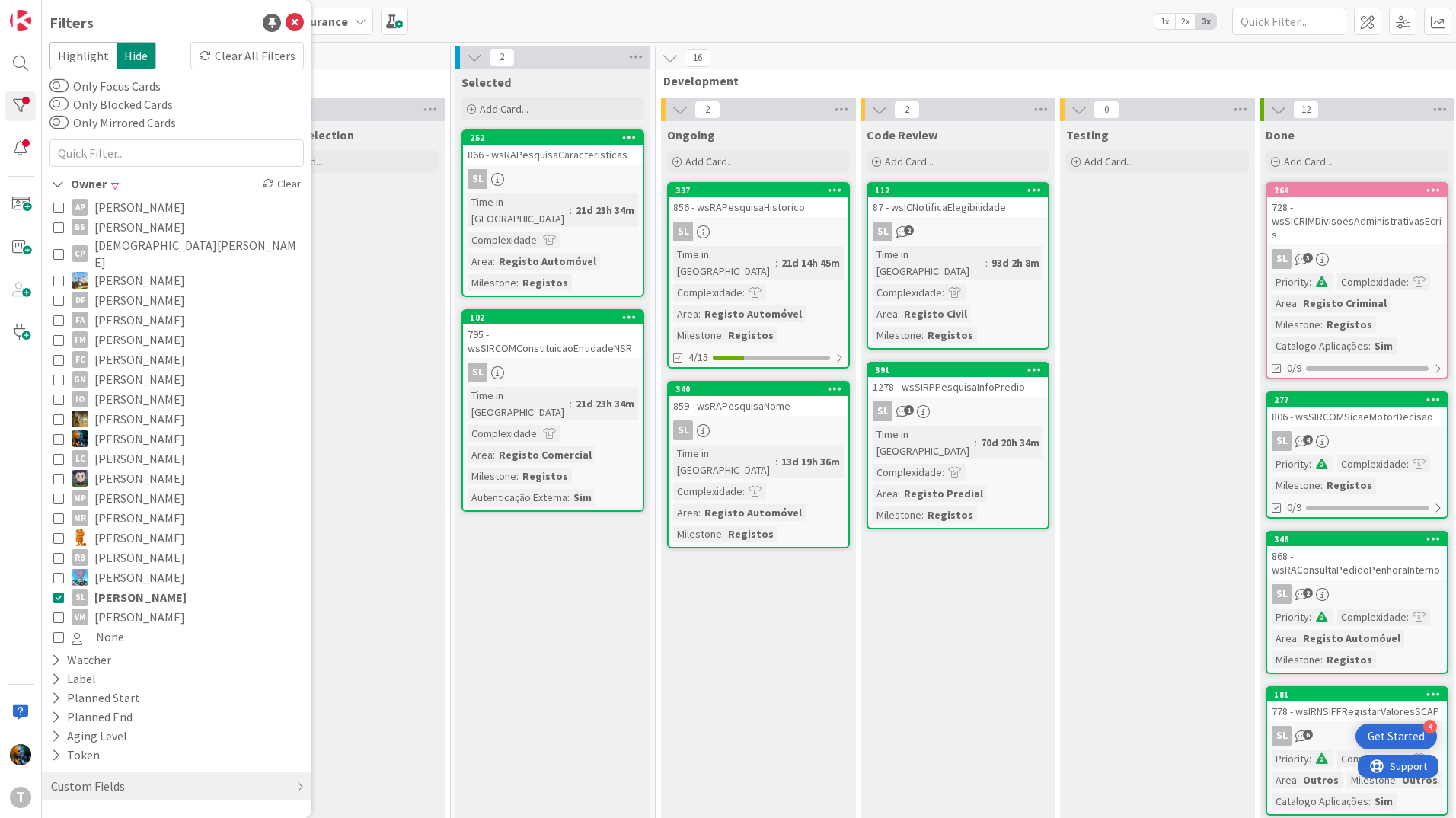
click at [59, 592] on icon at bounding box center [59, 597] width 11 height 11
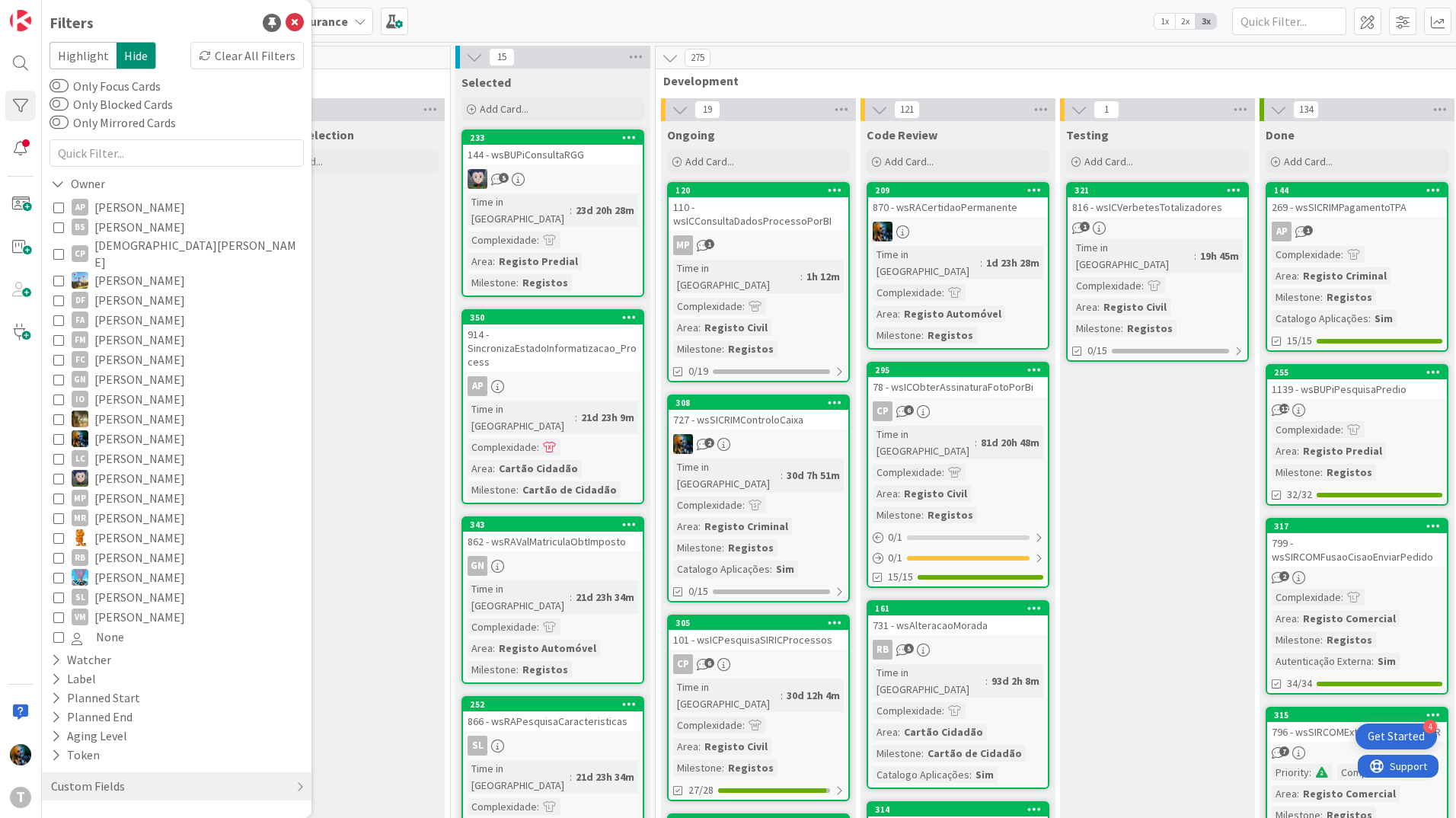
click at [56, 533] on icon at bounding box center [59, 538] width 11 height 11
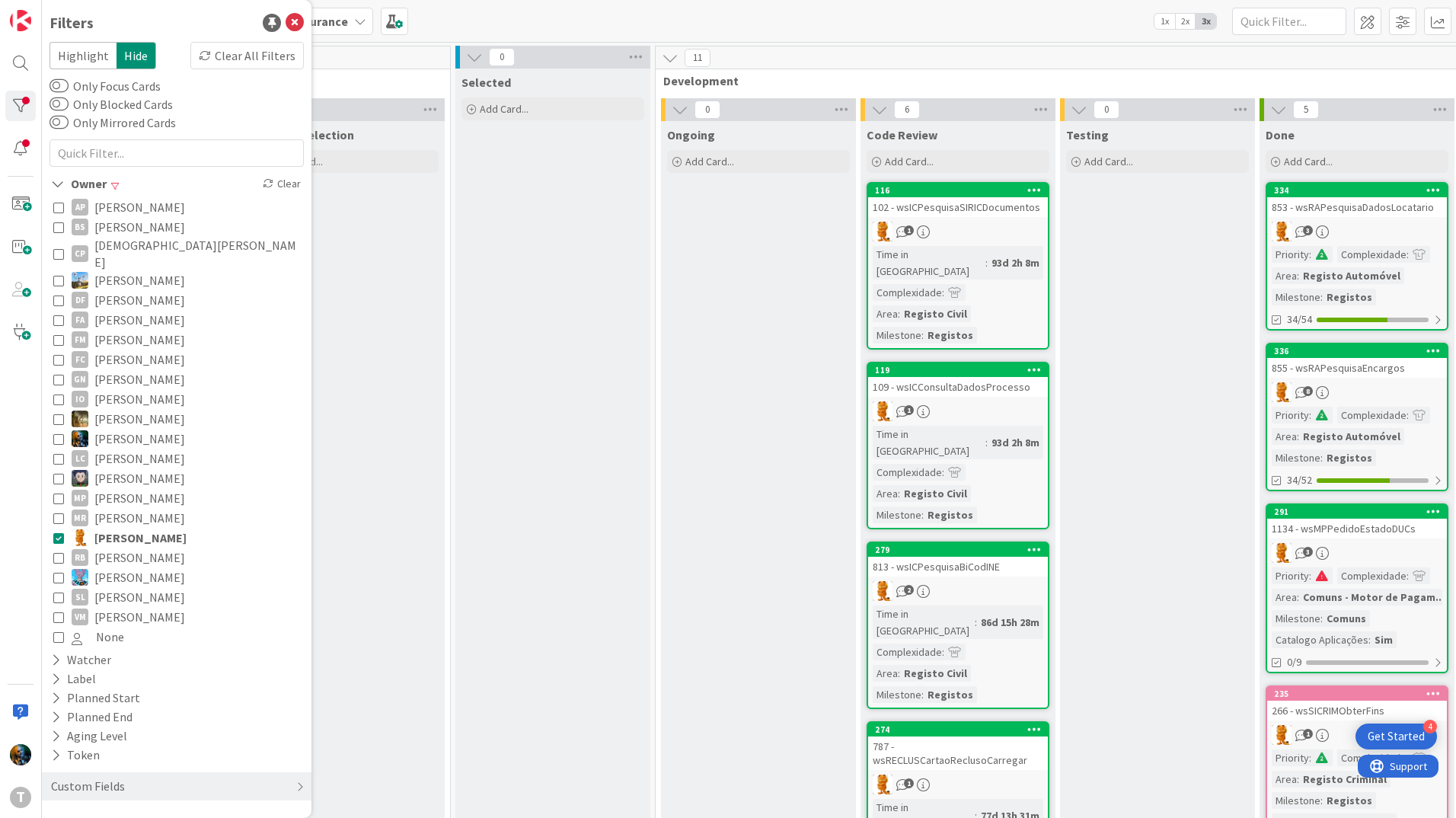
click at [56, 533] on icon at bounding box center [59, 538] width 11 height 11
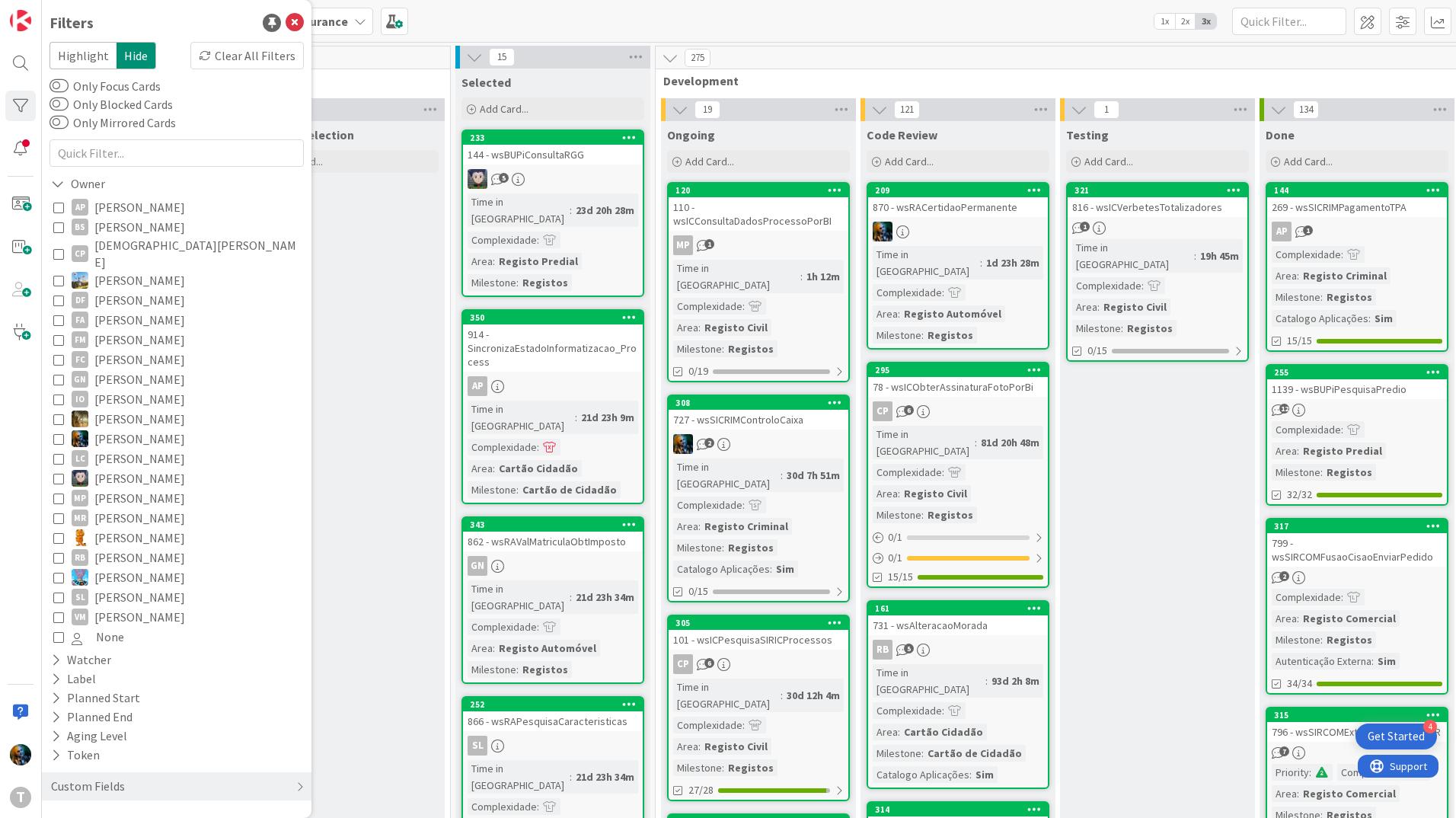
click at [59, 493] on icon at bounding box center [59, 498] width 11 height 11
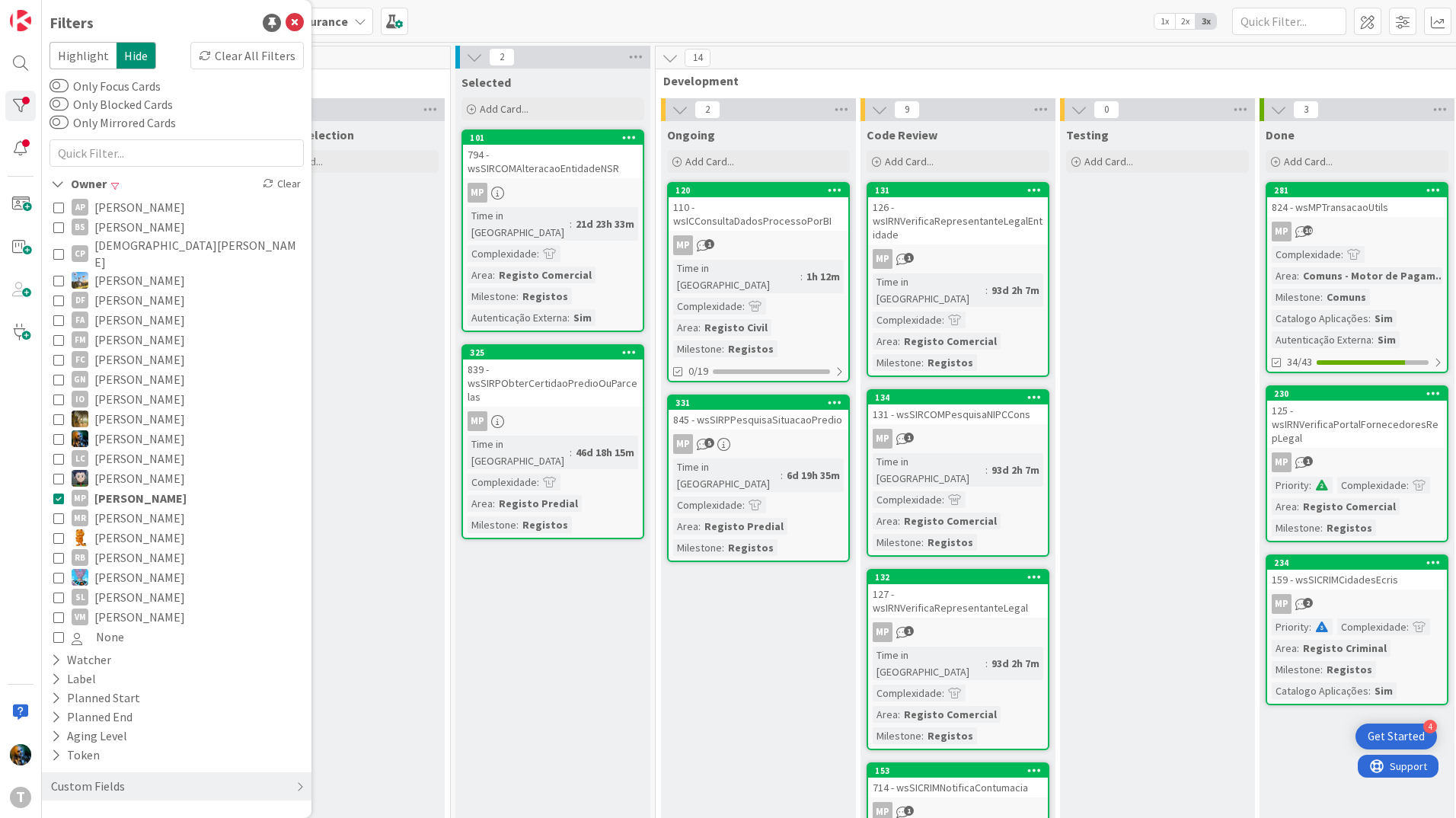
click at [59, 493] on icon at bounding box center [59, 498] width 11 height 11
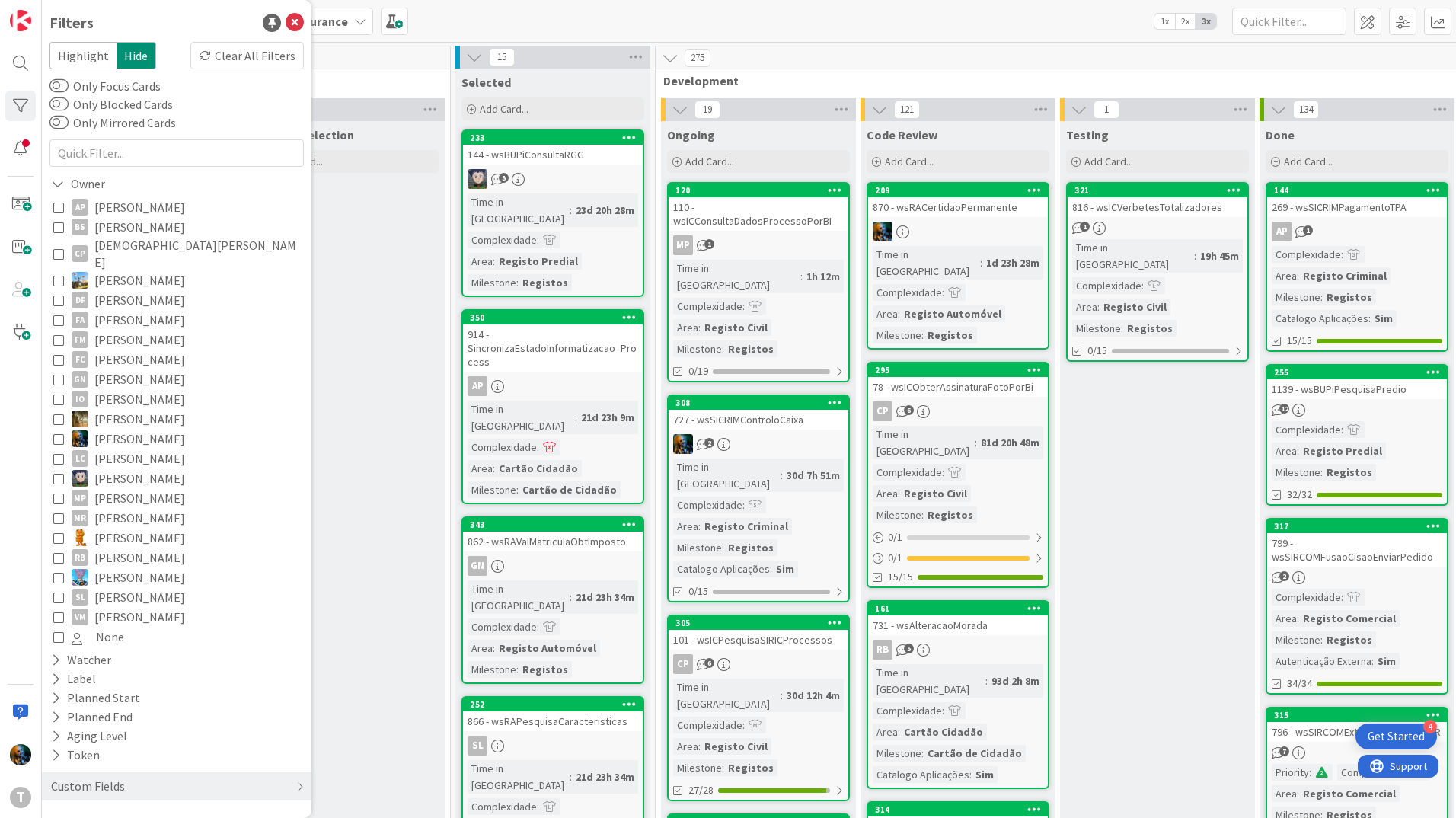
click at [57, 473] on icon at bounding box center [59, 479] width 11 height 11
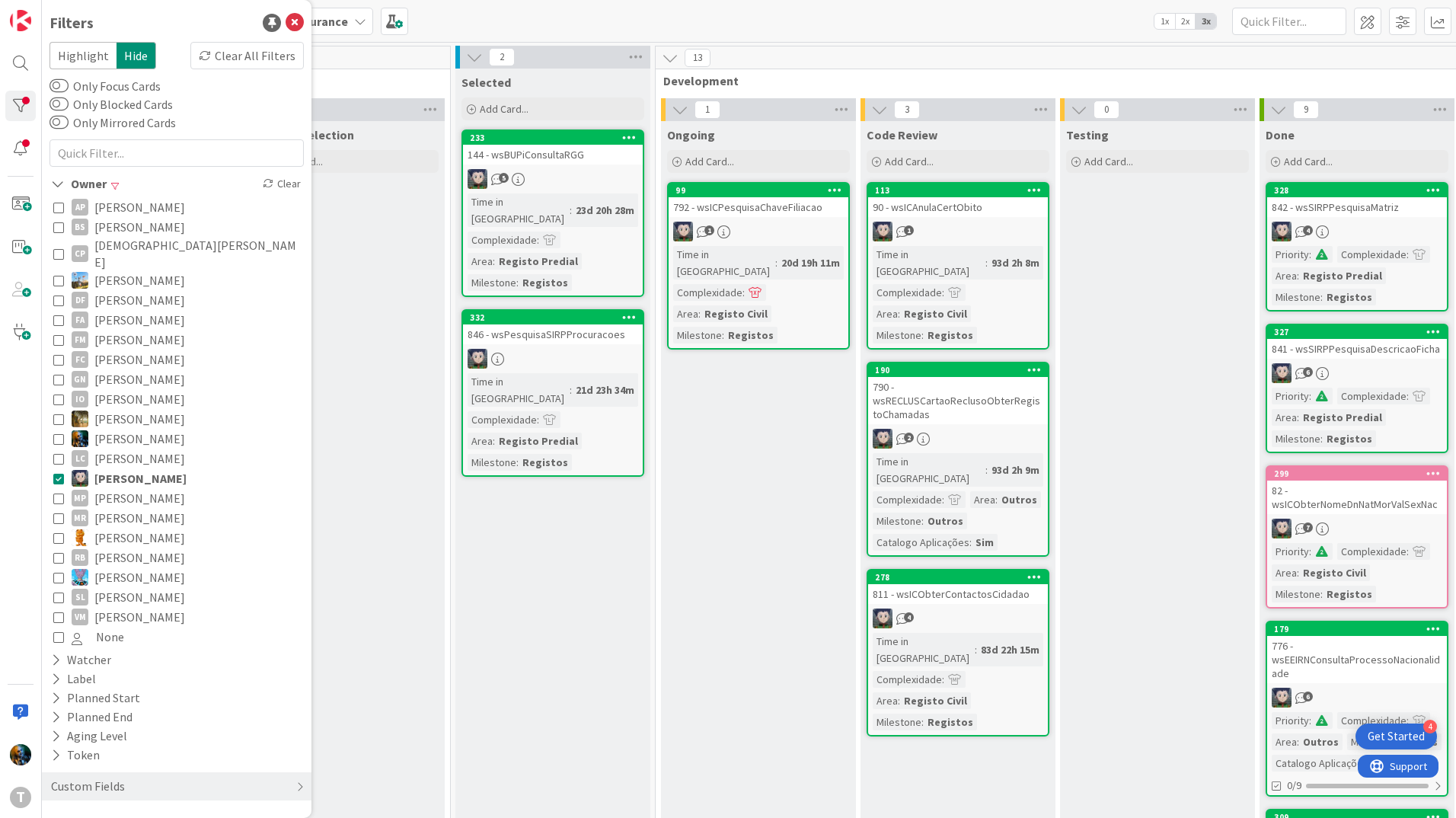
click at [57, 473] on icon at bounding box center [59, 479] width 11 height 11
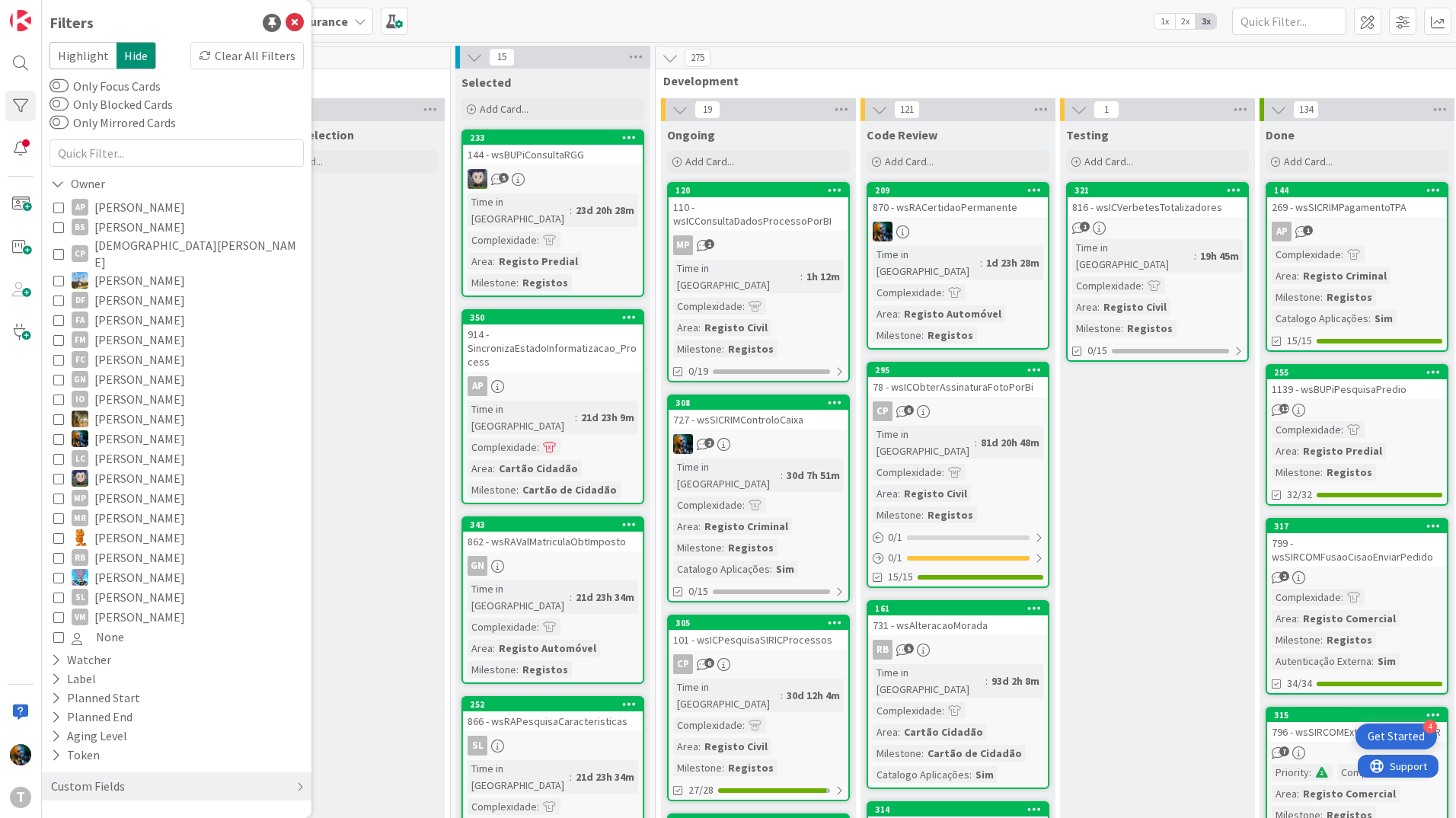
click at [59, 552] on icon at bounding box center [59, 558] width 11 height 11
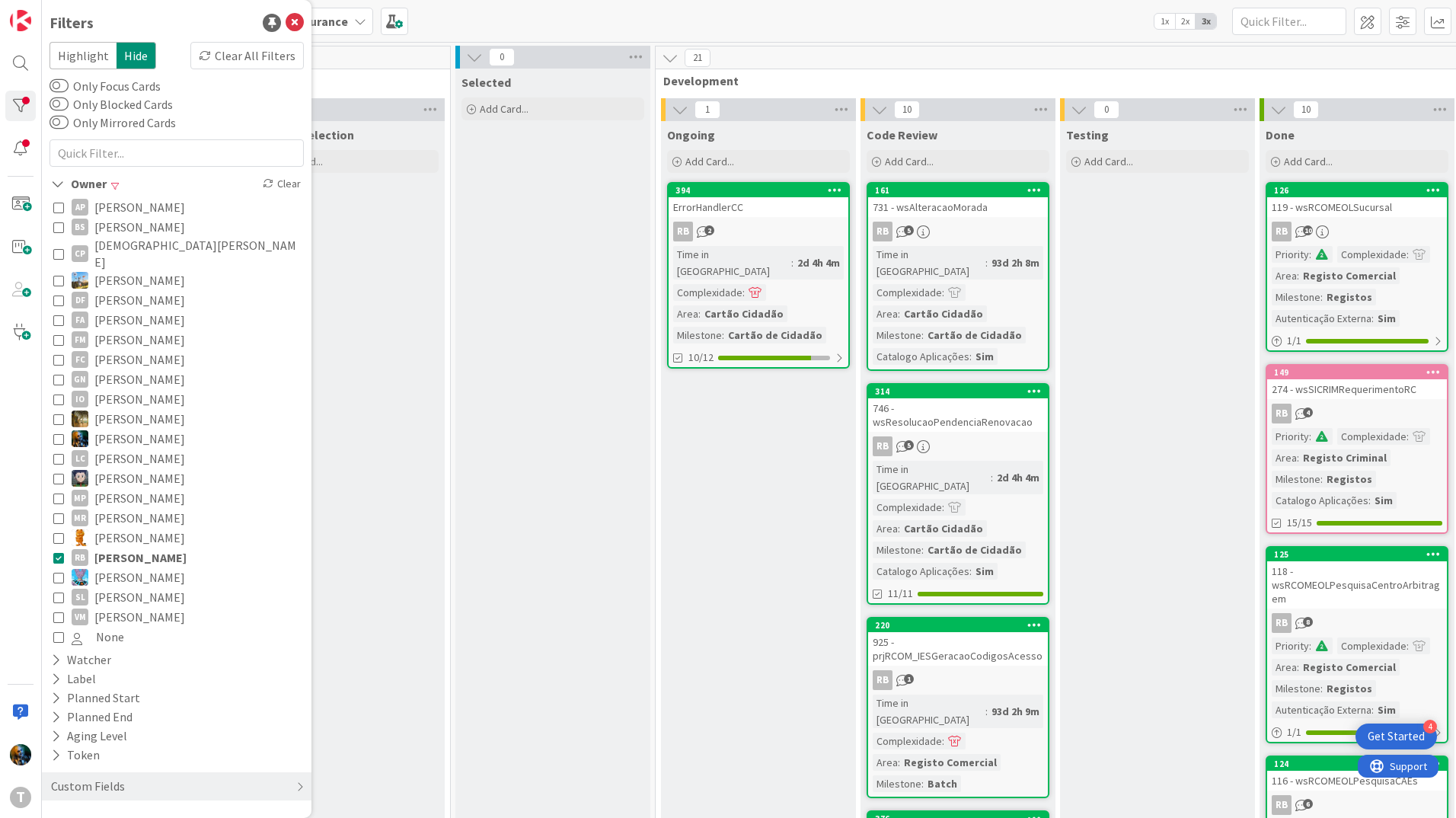
click at [59, 552] on icon at bounding box center [59, 558] width 11 height 11
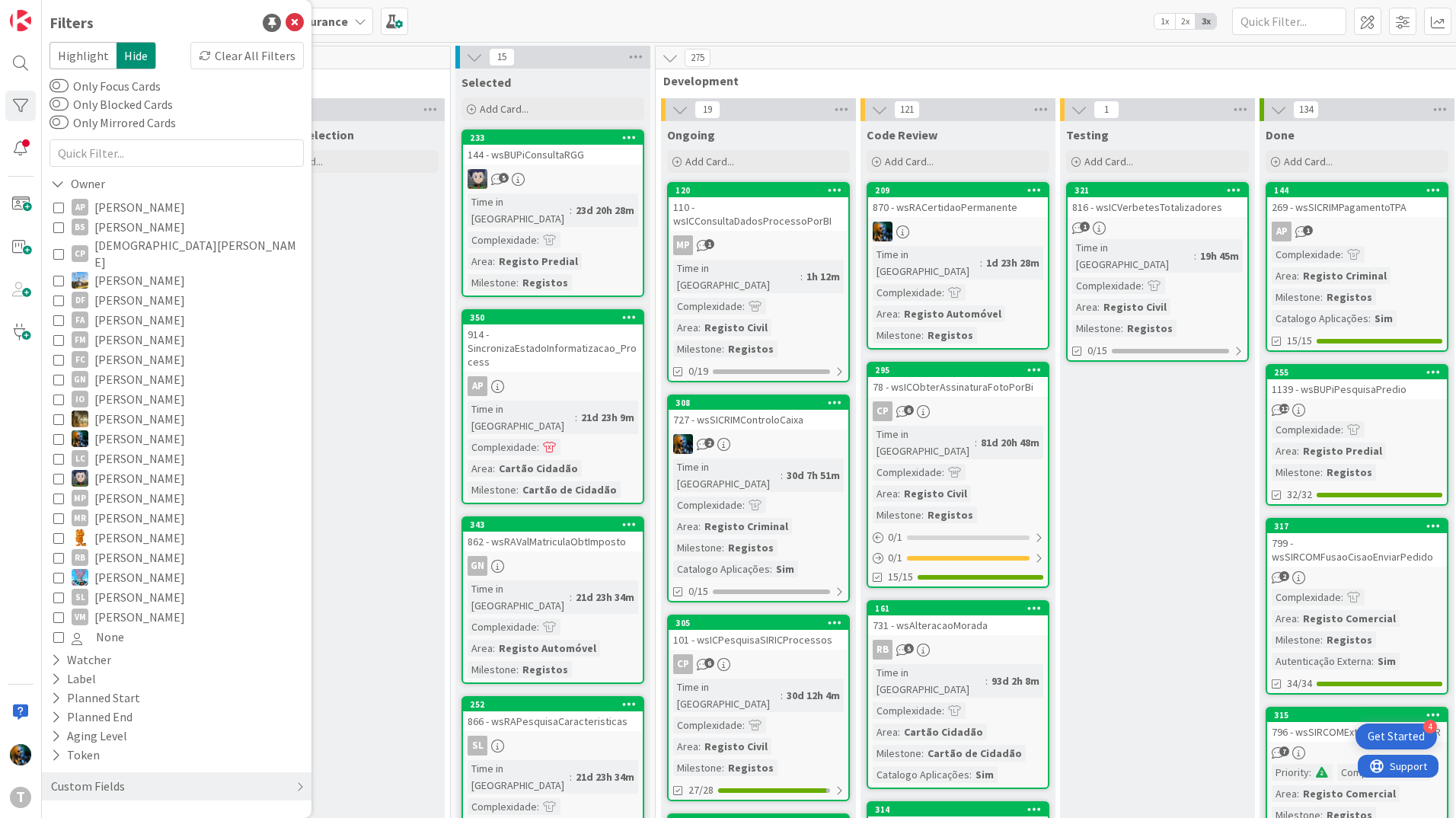
click at [62, 433] on icon at bounding box center [59, 439] width 11 height 11
